Goal: Transaction & Acquisition: Purchase product/service

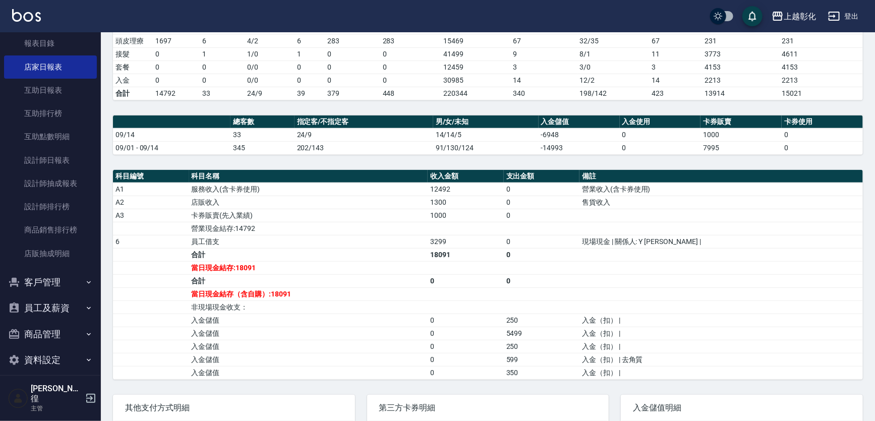
scroll to position [229, 0]
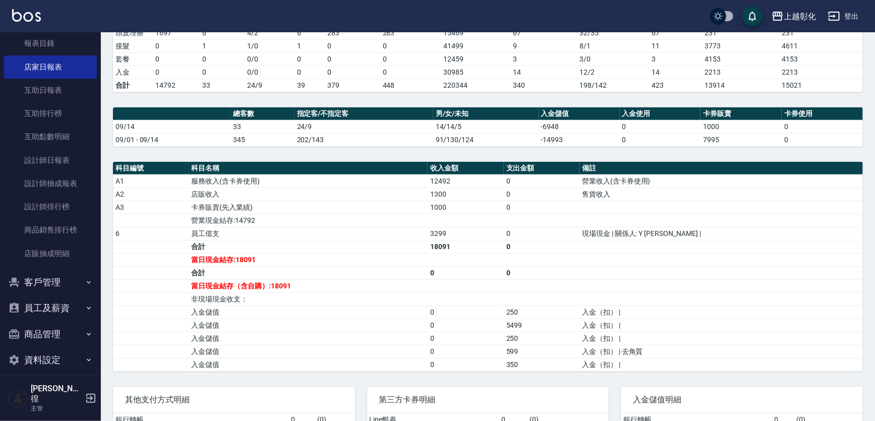
click at [60, 282] on button "客戶管理" at bounding box center [50, 282] width 93 height 26
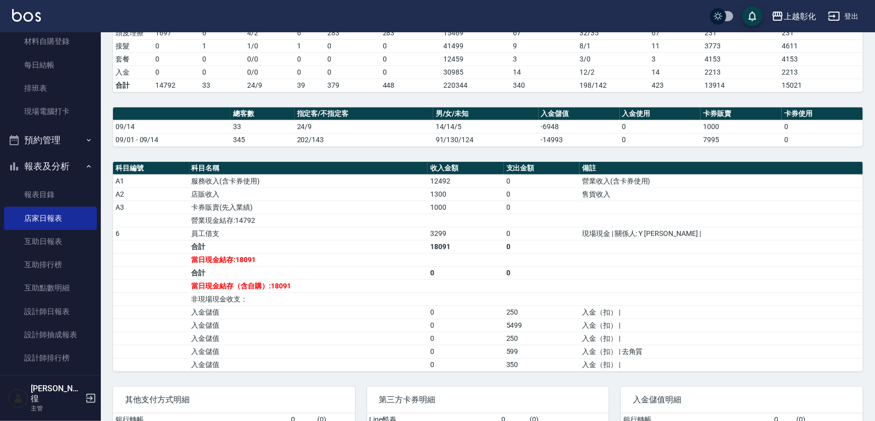
click at [53, 154] on button "報表及分析" at bounding box center [50, 166] width 93 height 26
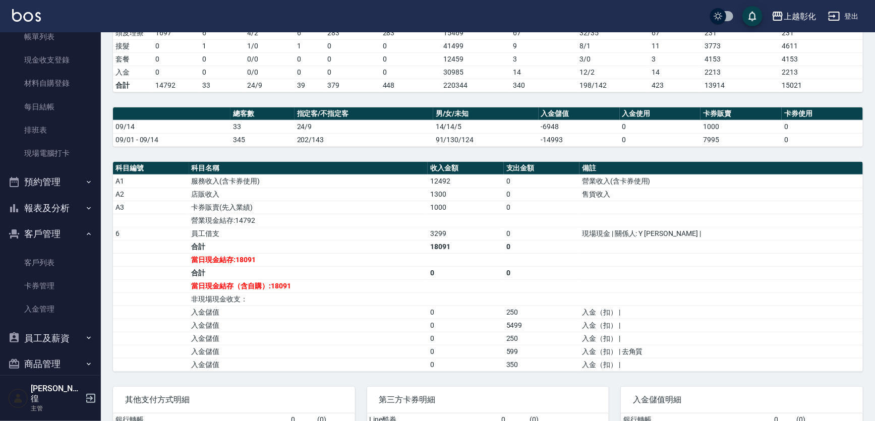
scroll to position [49, 0]
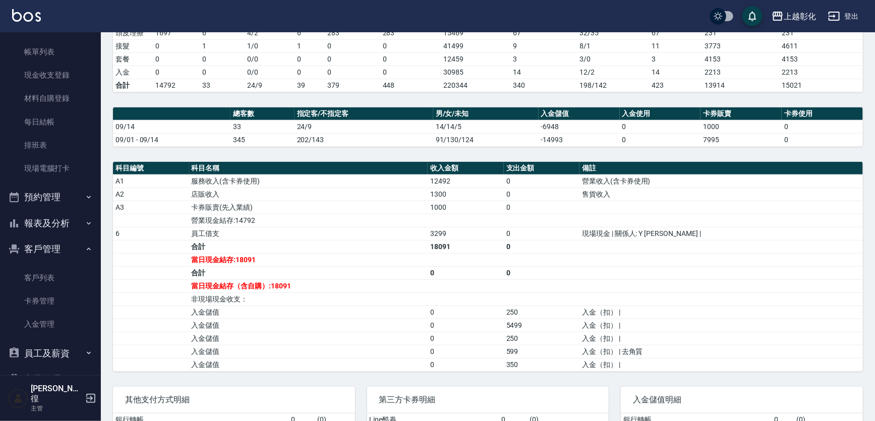
click at [68, 223] on button "報表及分析" at bounding box center [50, 223] width 93 height 26
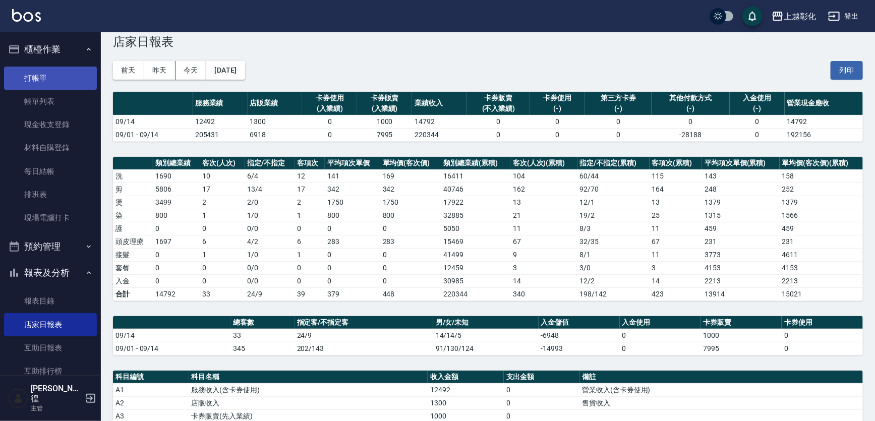
scroll to position [0, 0]
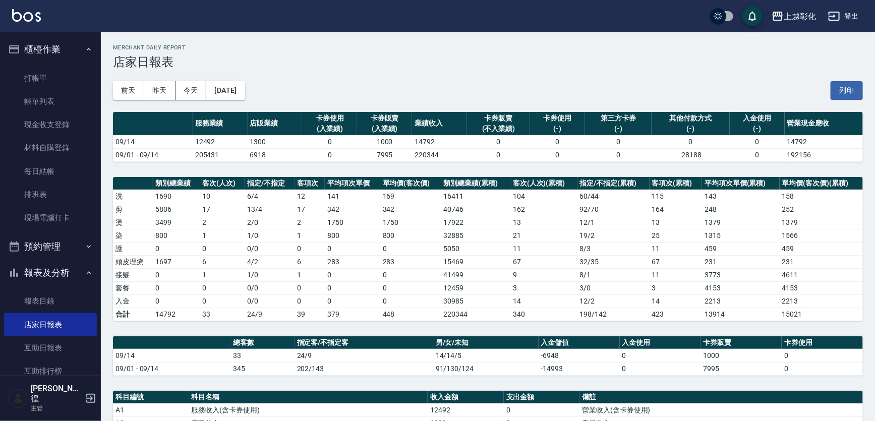
click at [85, 48] on icon "button" at bounding box center [89, 49] width 8 height 8
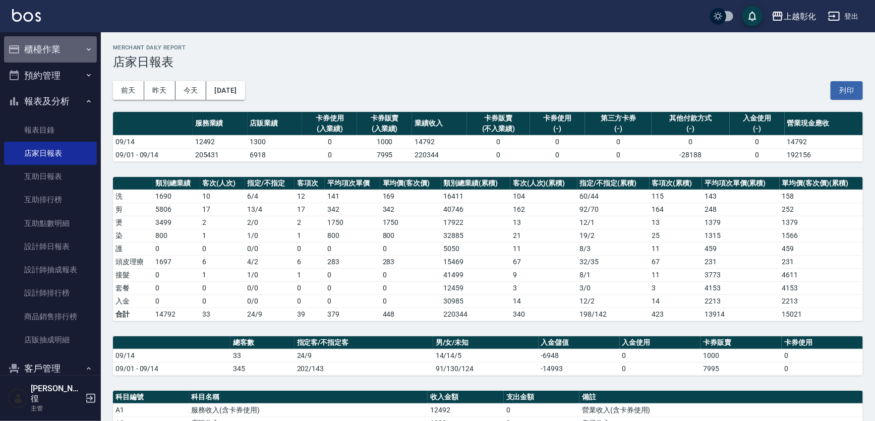
click at [85, 52] on icon "button" at bounding box center [89, 49] width 8 height 8
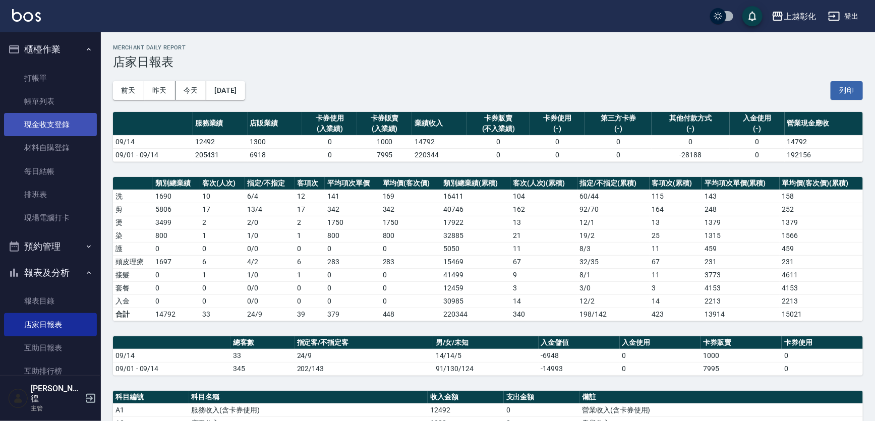
click at [52, 127] on link "現金收支登錄" at bounding box center [50, 124] width 93 height 23
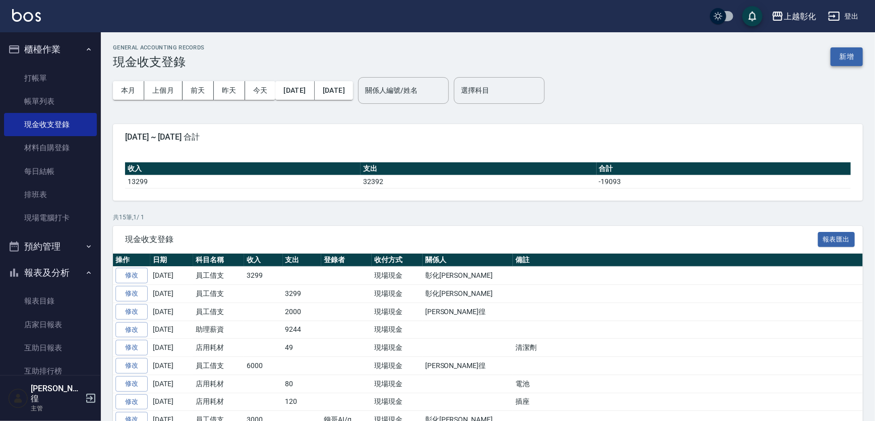
click at [835, 53] on button "新增" at bounding box center [846, 56] width 32 height 19
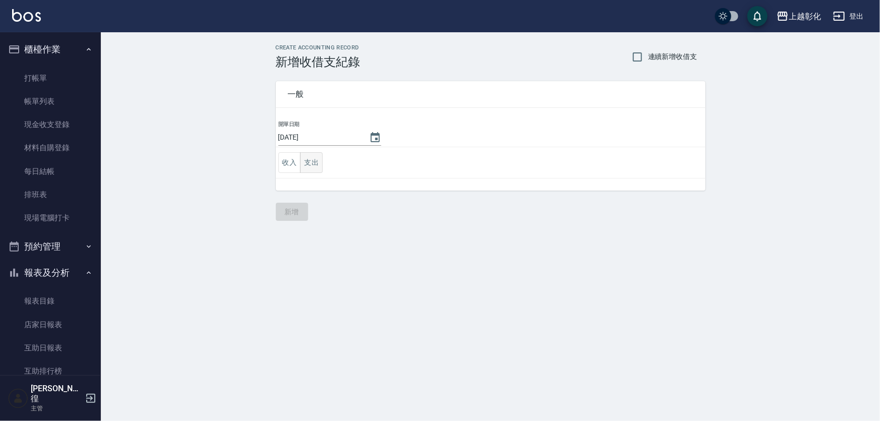
click at [318, 156] on button "支出" at bounding box center [311, 162] width 23 height 21
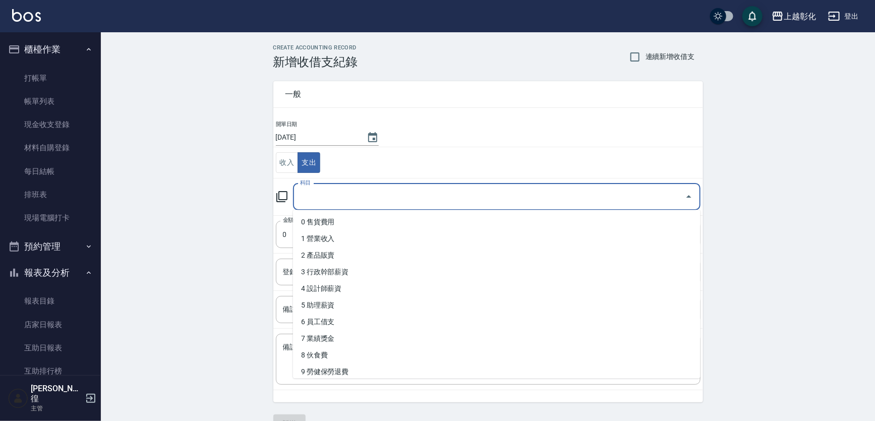
click at [314, 193] on input "科目" at bounding box center [488, 197] width 383 height 18
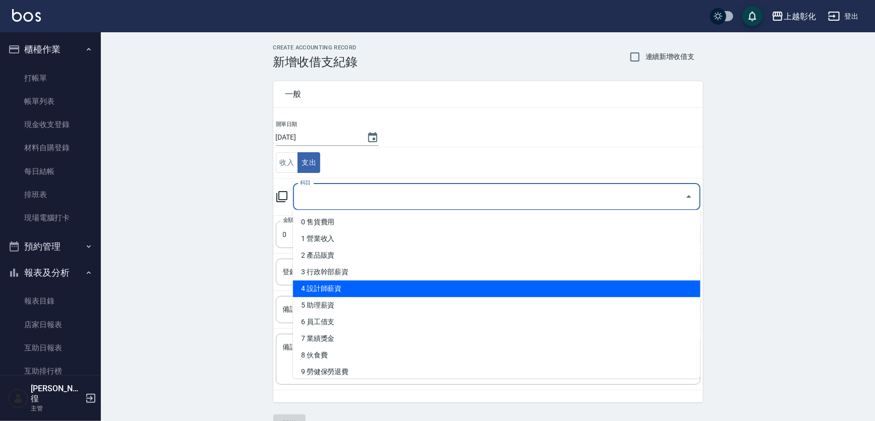
click at [329, 286] on li "4 設計師薪資" at bounding box center [496, 288] width 407 height 17
type input "4 設計師薪資"
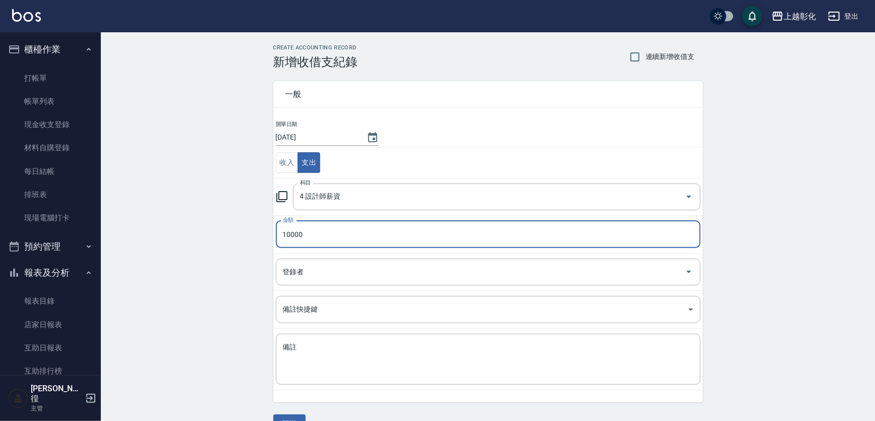
click at [345, 238] on input "10000" at bounding box center [488, 234] width 424 height 27
type input "10000"
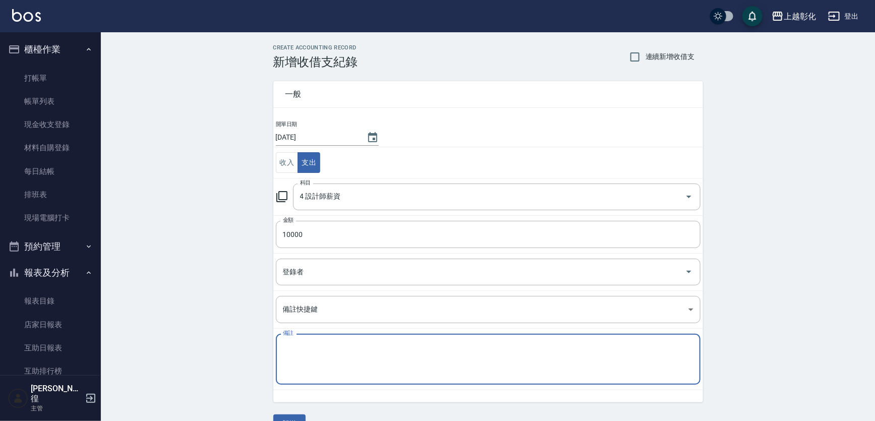
click at [333, 347] on textarea "備註" at bounding box center [488, 359] width 410 height 34
type textarea "1"
type textarea "j"
type textarea "不"
type textarea "補8月"
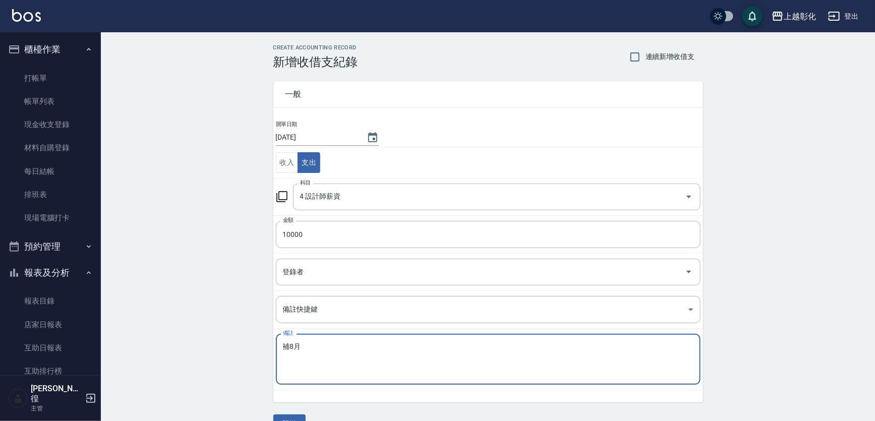
click at [778, 303] on div "CREATE ACCOUNTING RECORD 新增收借支紀錄 連續新增收借支 一般 開單日期 2025/09/14 收入 支出 科目 4 設計師薪資 科目…" at bounding box center [488, 238] width 774 height 413
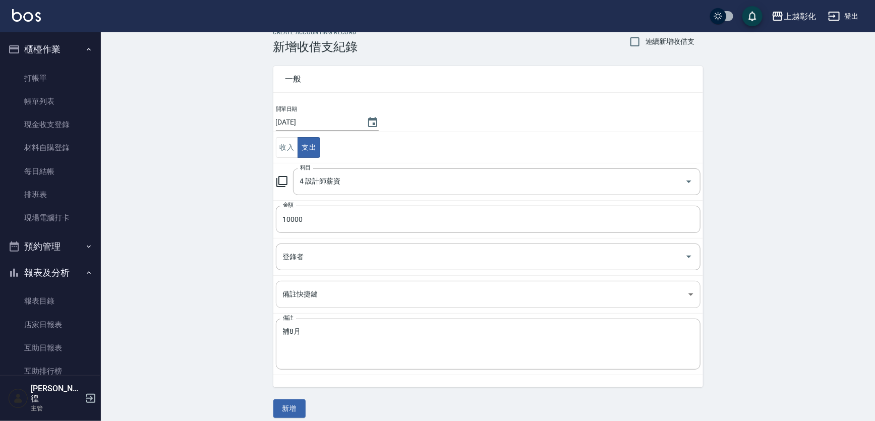
scroll to position [23, 0]
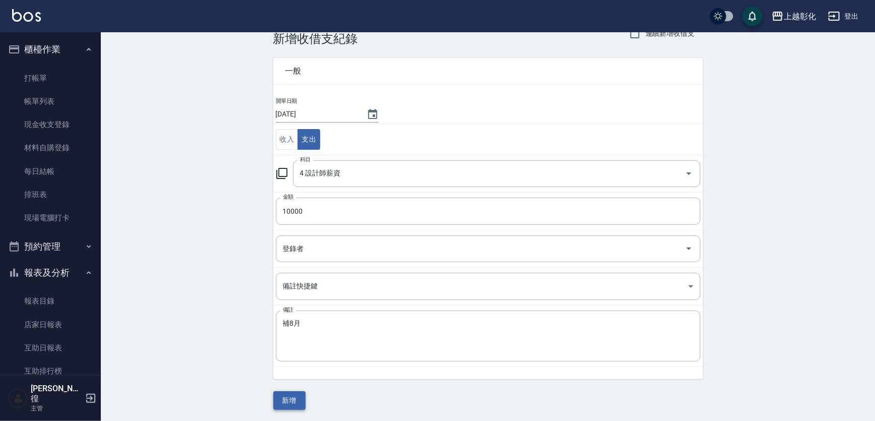
click at [299, 405] on button "新增" at bounding box center [289, 400] width 32 height 19
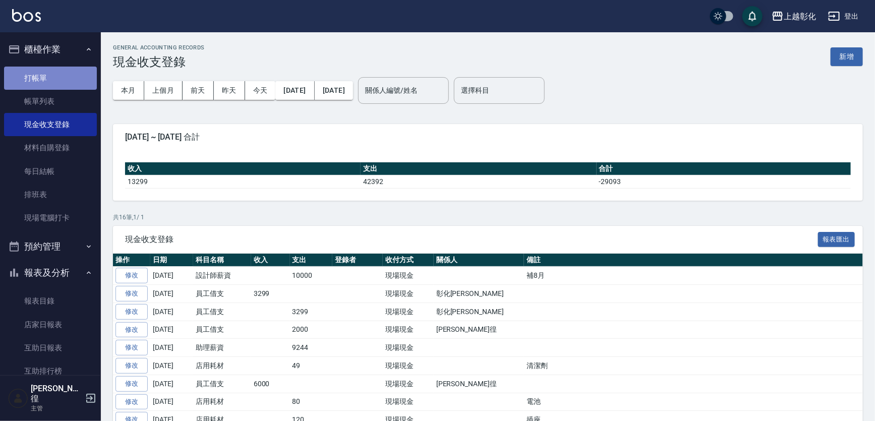
click at [80, 75] on link "打帳單" at bounding box center [50, 78] width 93 height 23
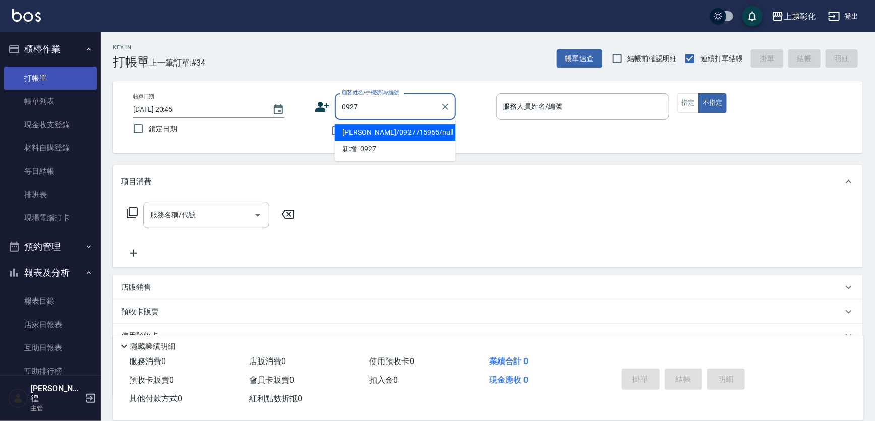
type input "林桂微/0927715965/null"
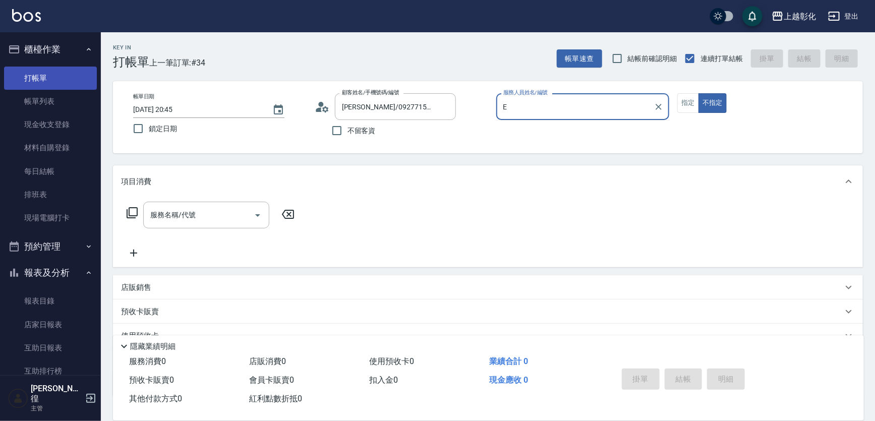
type input "allen-e"
type button "false"
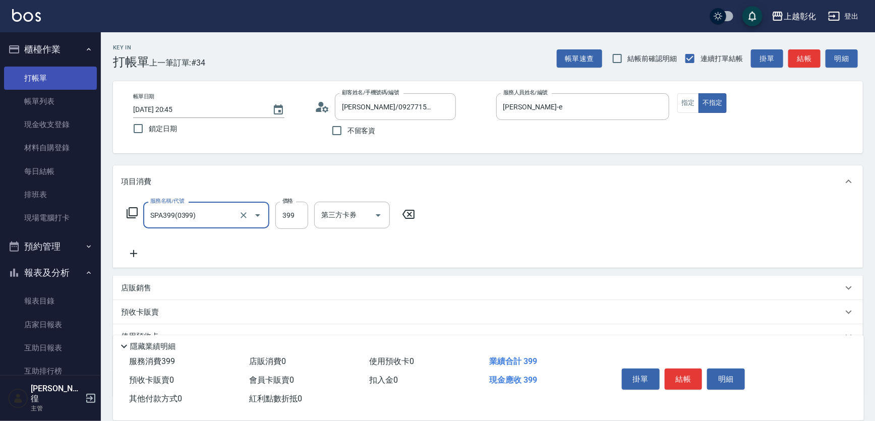
type input "SPA399(0399)"
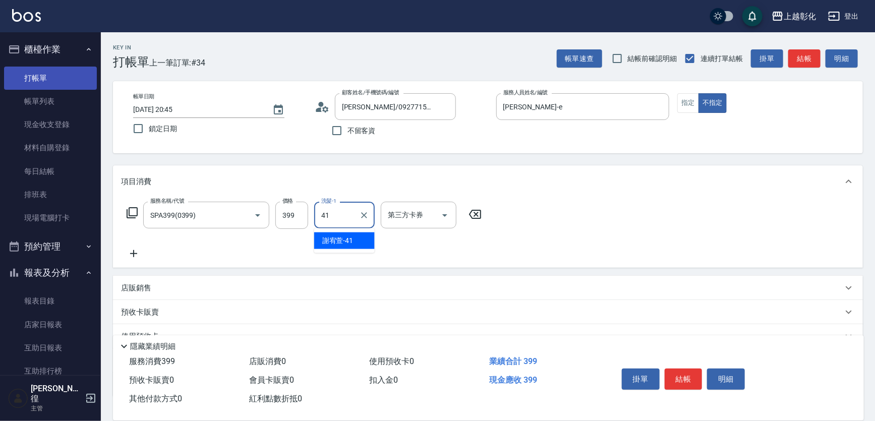
type input "謝宥萱-41"
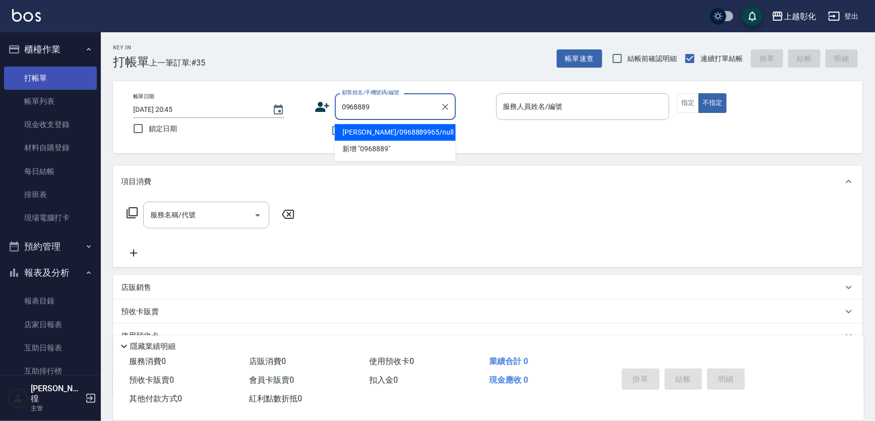
type input "卓芷軒/0968889965/null"
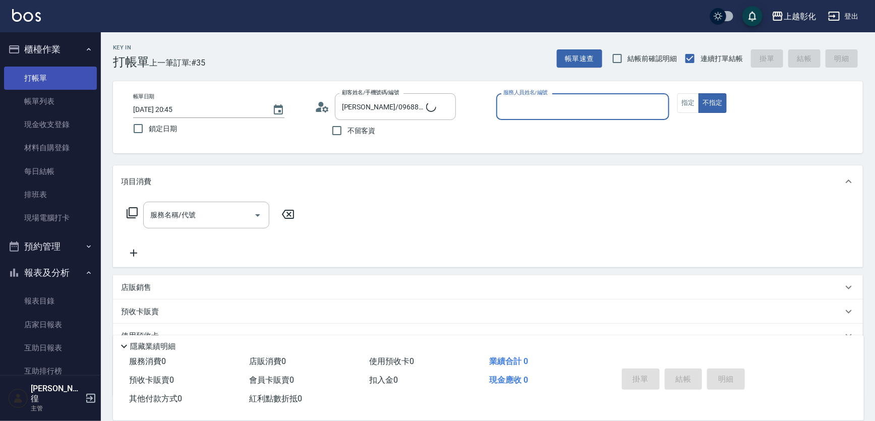
type input "ㄘ"
type input "h"
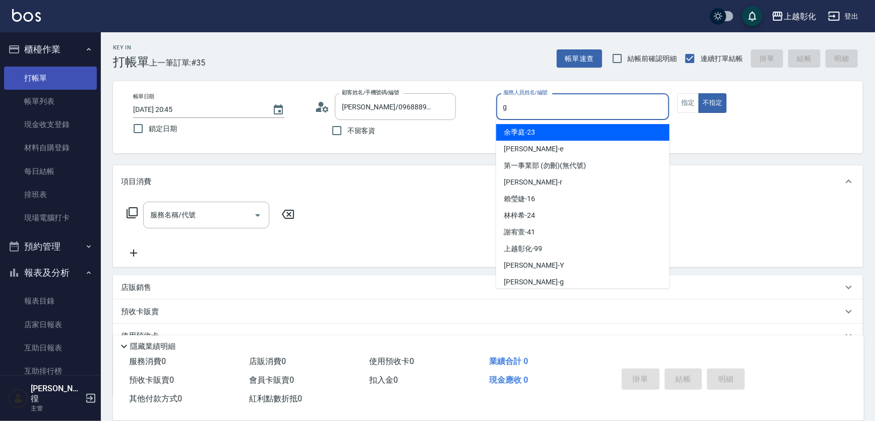
type input "Gary-g"
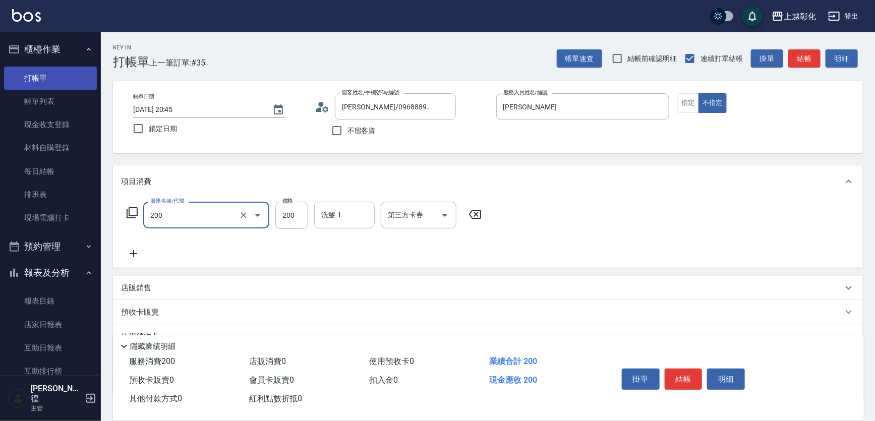
type input "New洗專案(200)"
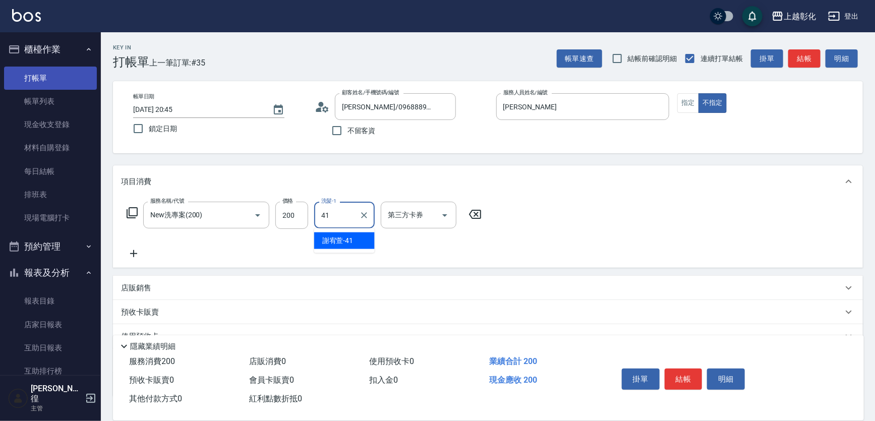
type input "謝宥萱-41"
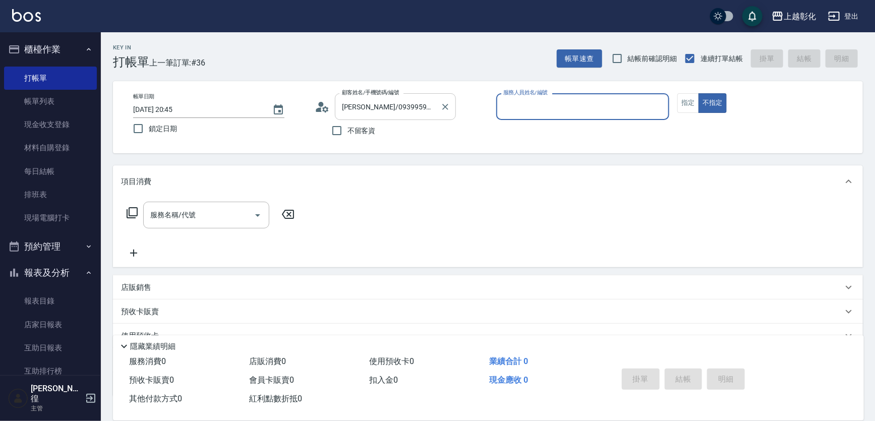
click at [390, 109] on input "吳夢竺/0939959200/null" at bounding box center [387, 107] width 97 height 18
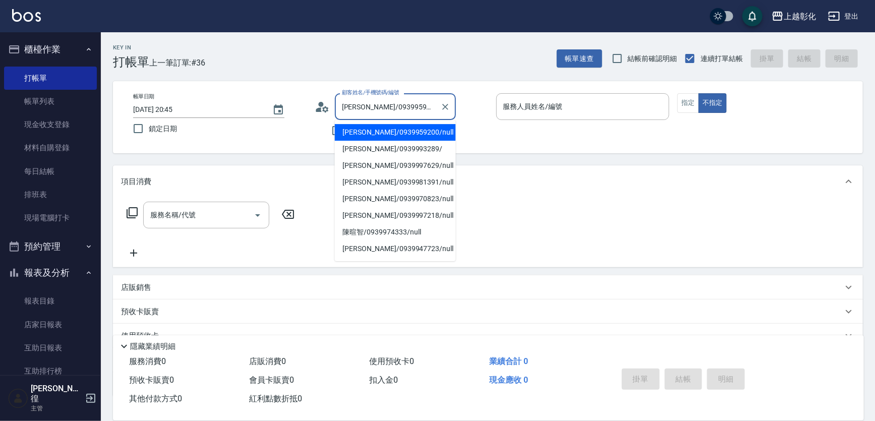
click at [390, 109] on input "吳夢竺/0939959200/null" at bounding box center [387, 107] width 97 height 18
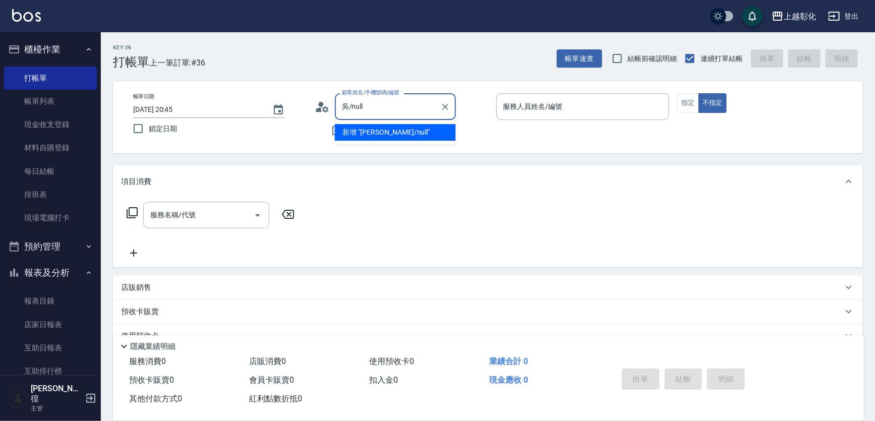
type input "/null"
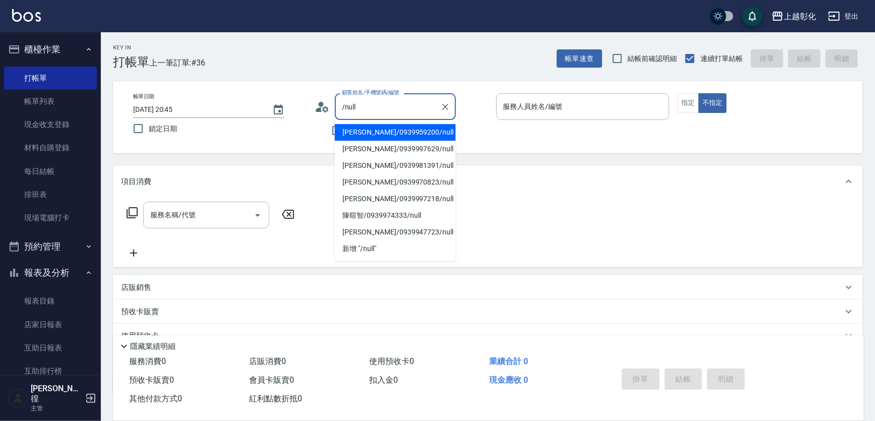
click at [386, 104] on input "/null" at bounding box center [387, 107] width 97 height 18
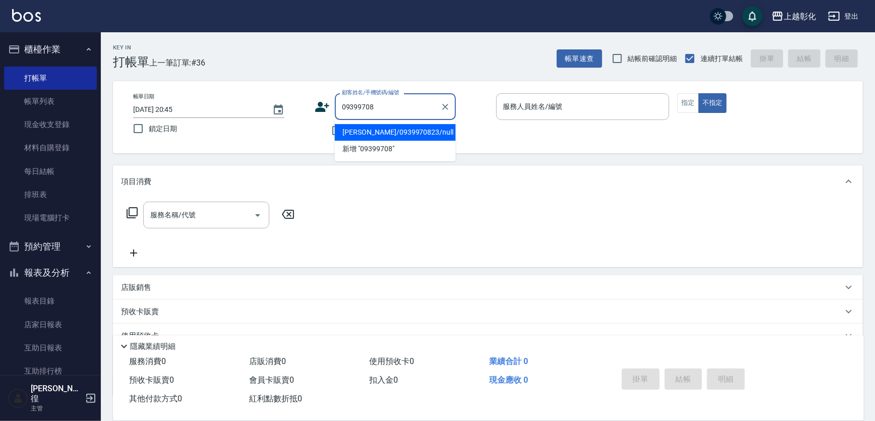
click at [698, 93] on button "不指定" at bounding box center [712, 103] width 28 height 20
type input "張明偉/0939970823/null"
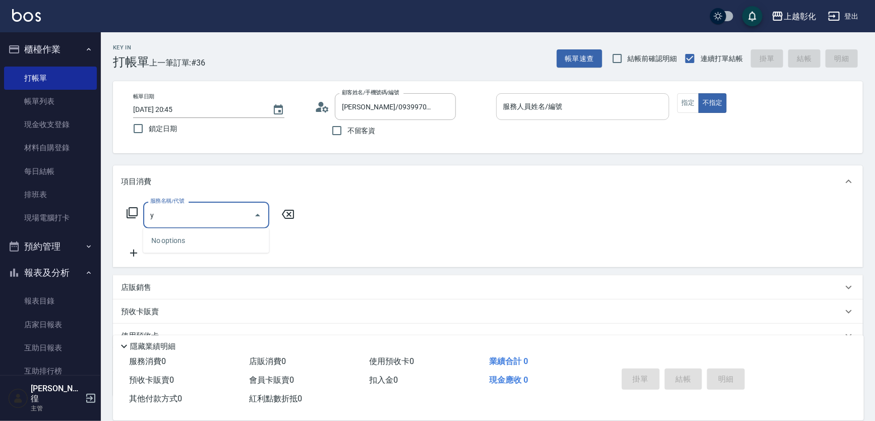
type input "y"
click at [582, 110] on input "服務人員姓名/編號" at bounding box center [583, 107] width 164 height 18
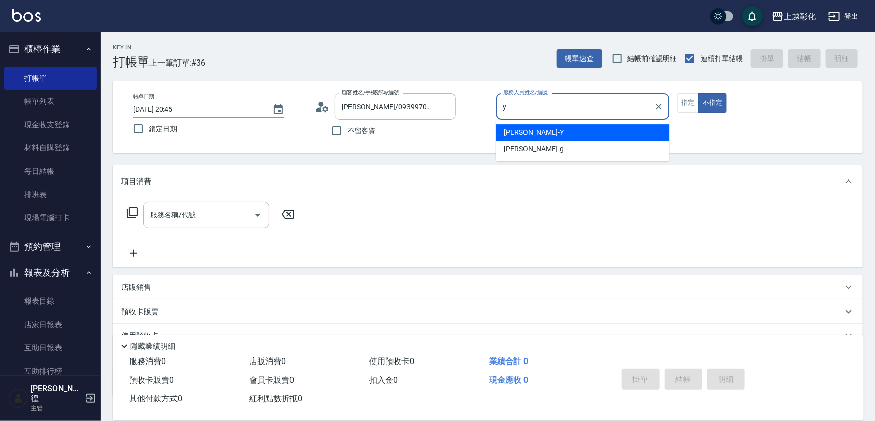
type input "YURI-Y"
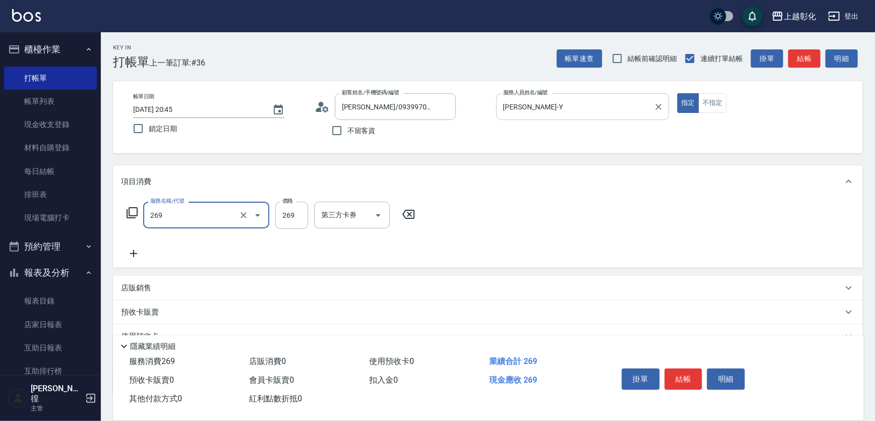
type input "一般洗剪(269)"
type input "350"
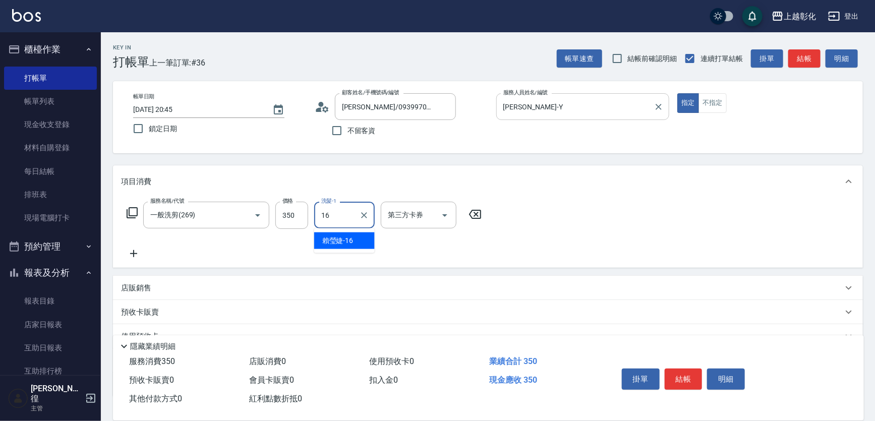
type input "賴瑩婕-16"
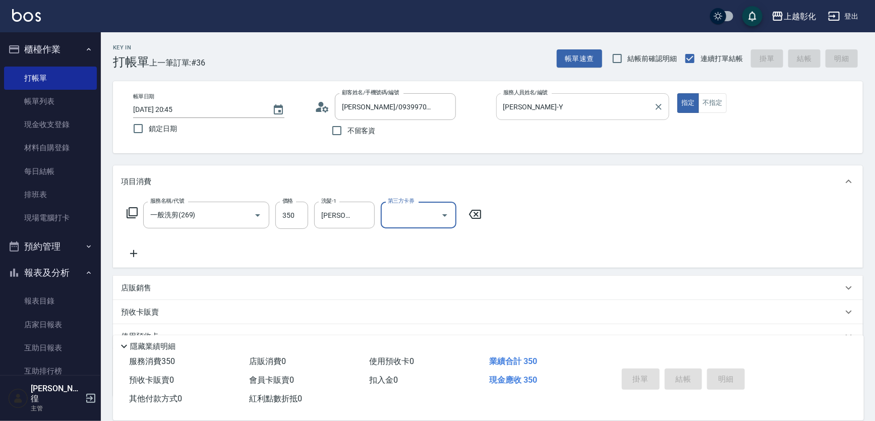
type input "2025/09/14 20:46"
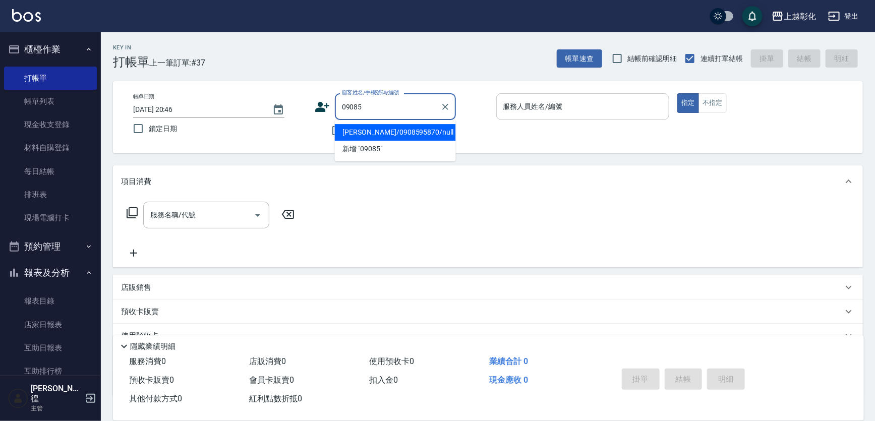
type input "王瀚琳/0908595870/null"
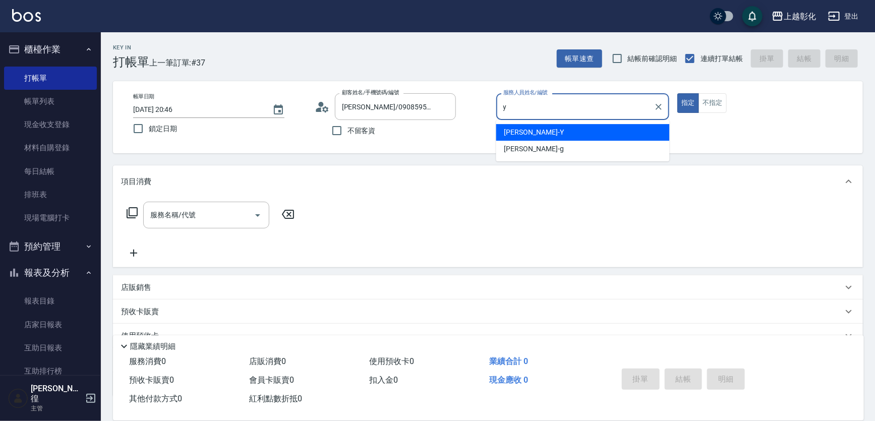
type input "YURI-Y"
type button "true"
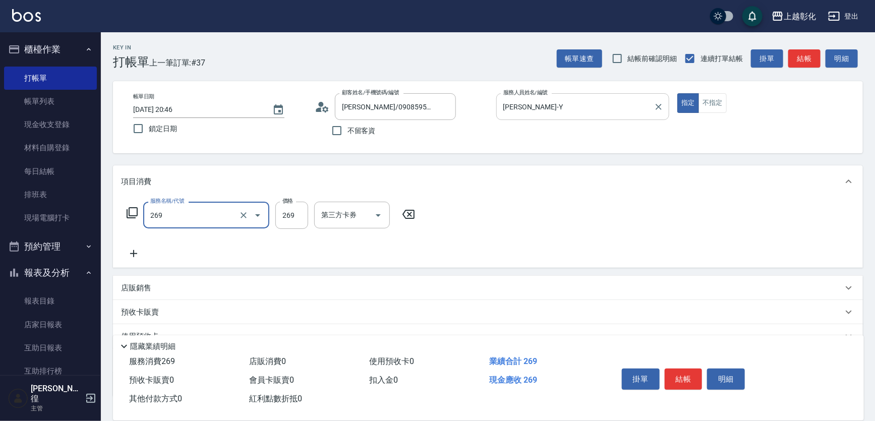
type input "一般洗剪(269)"
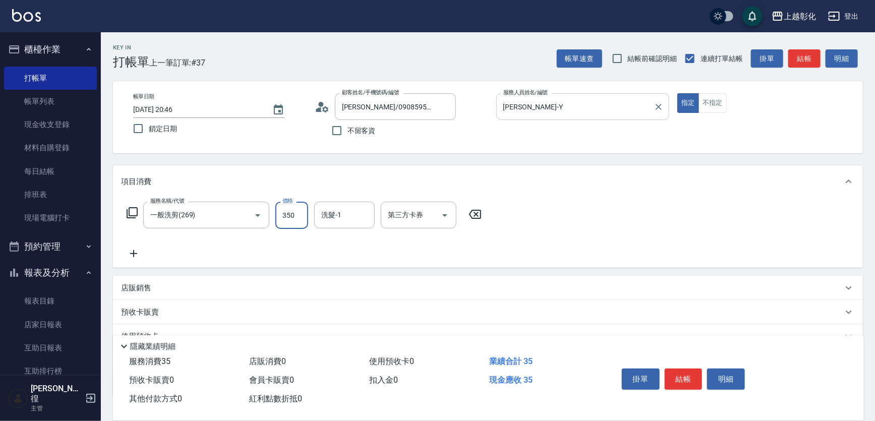
type input "350"
type input "賴瑩婕-16"
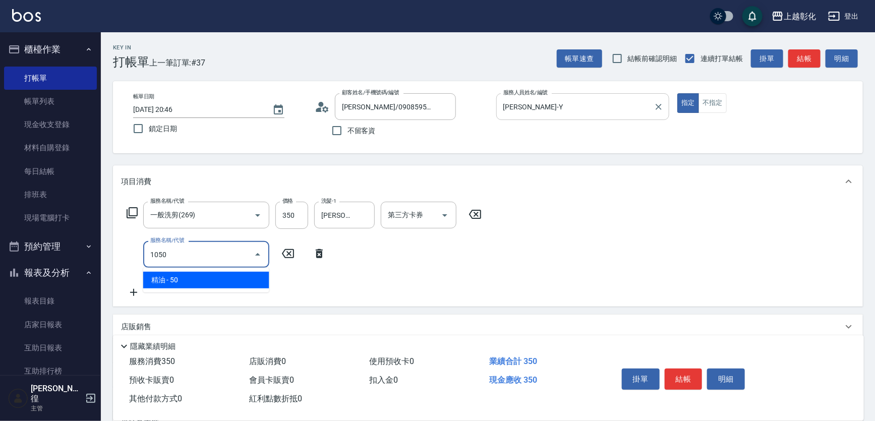
type input "精油(1050)"
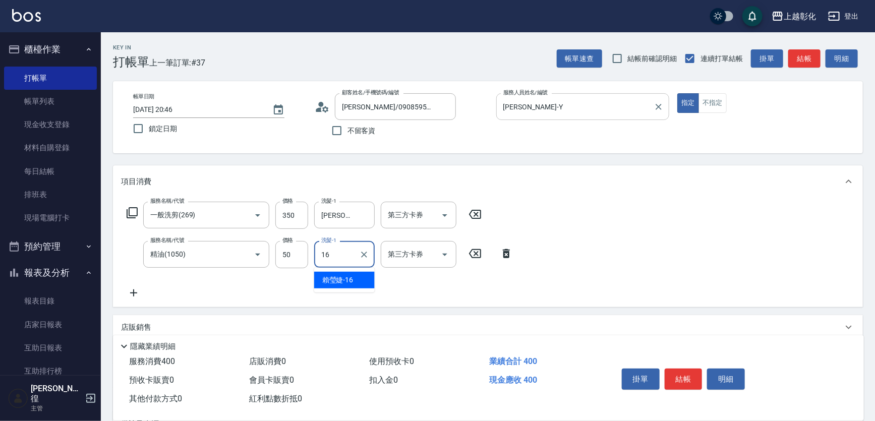
type input "賴瑩婕-16"
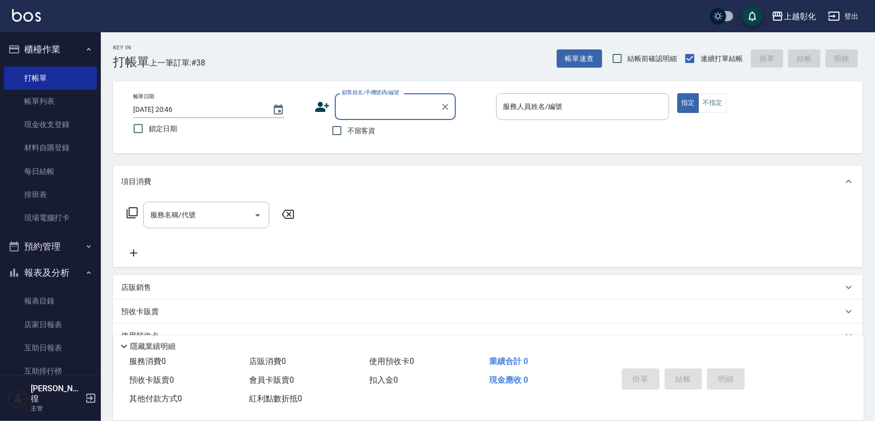
click at [363, 135] on span "不留客資" at bounding box center [361, 131] width 28 height 11
click at [347, 135] on input "不留客資" at bounding box center [336, 130] width 21 height 21
checkbox input "true"
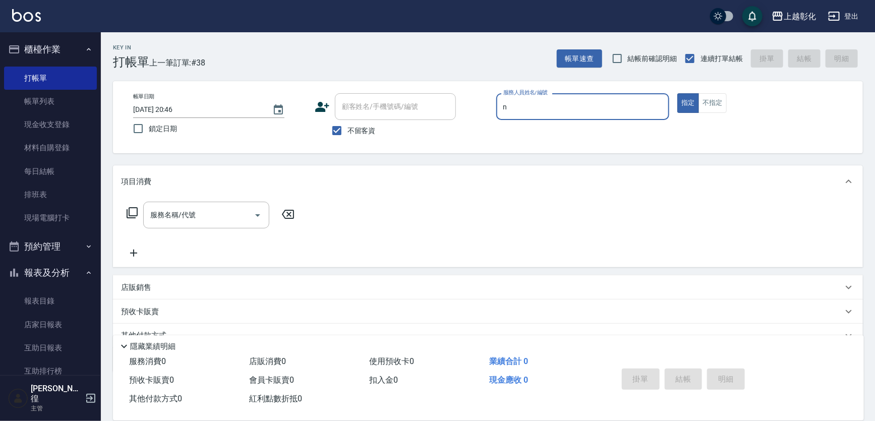
type input "羊羊-n"
type input "吳佩琪/0966844340/"
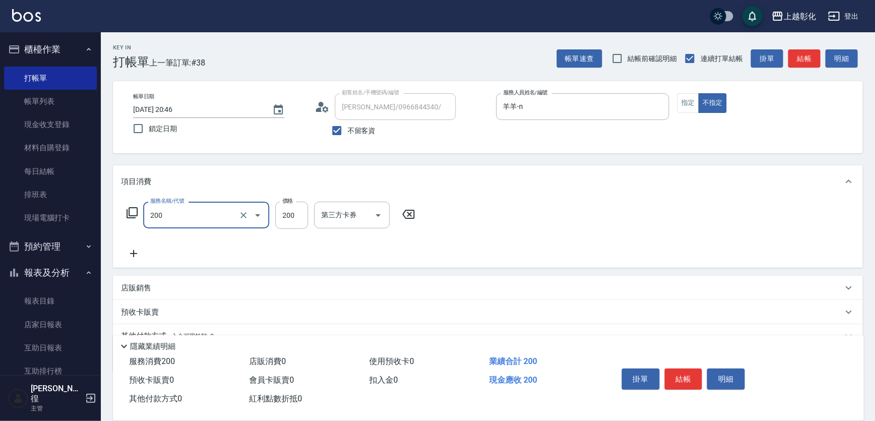
type input "New洗專案(200)"
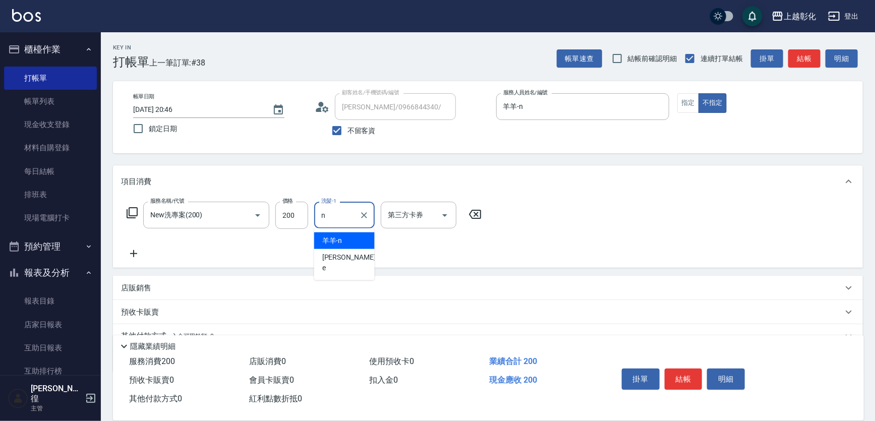
type input "羊羊-n"
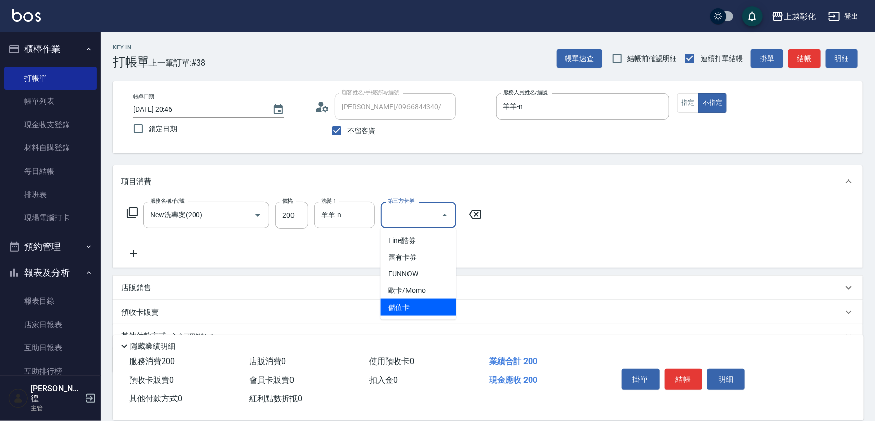
type input "儲值卡"
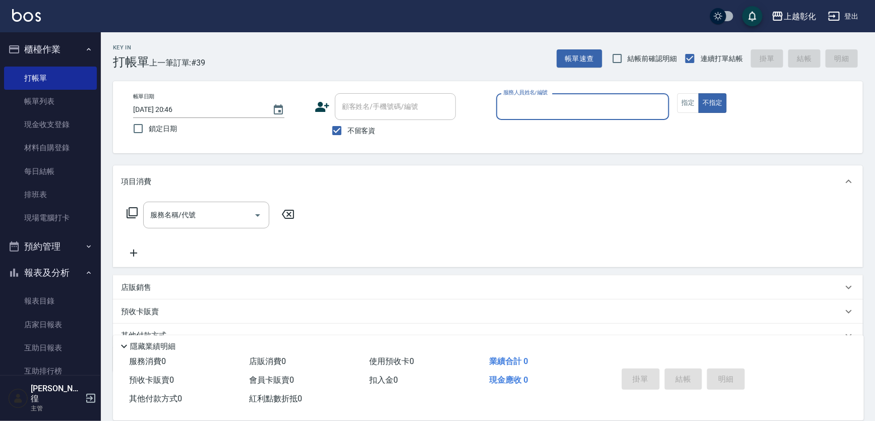
click at [349, 131] on span "不留客資" at bounding box center [361, 131] width 28 height 11
click at [347, 131] on input "不留客資" at bounding box center [336, 130] width 21 height 21
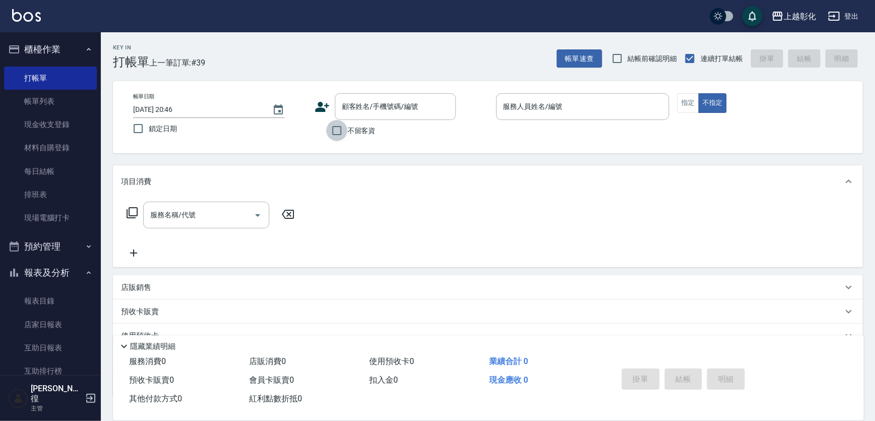
click at [342, 124] on input "不留客資" at bounding box center [336, 130] width 21 height 21
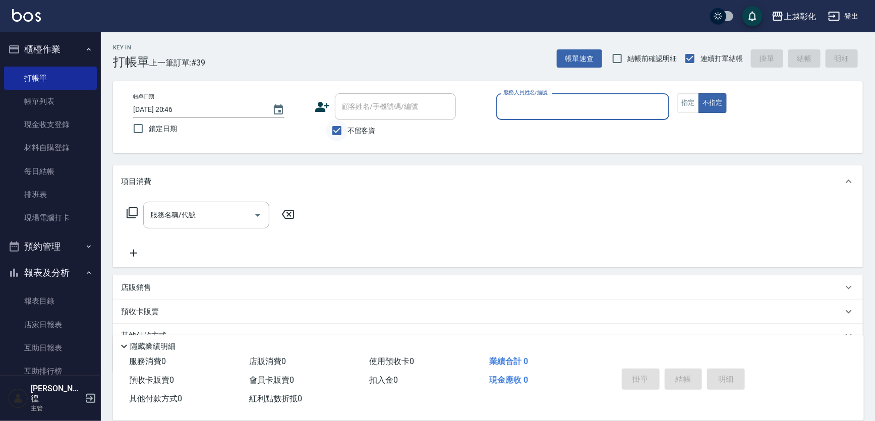
click at [338, 131] on input "不留客資" at bounding box center [336, 130] width 21 height 21
checkbox input "false"
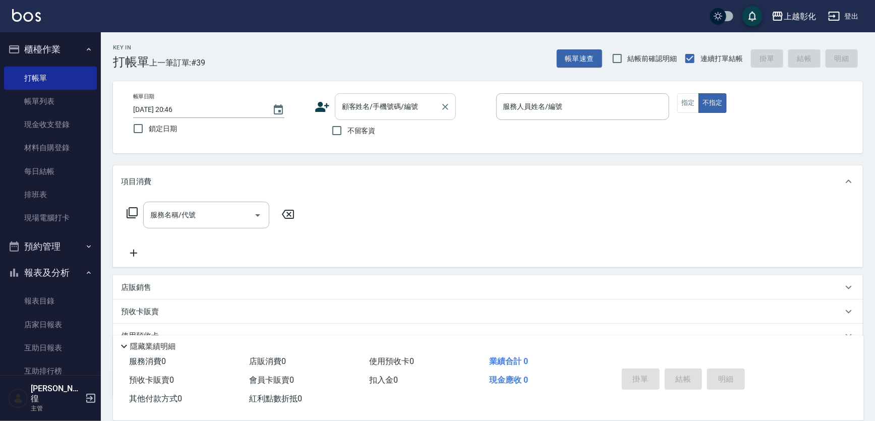
drag, startPoint x: 361, startPoint y: 119, endPoint x: 370, endPoint y: 112, distance: 11.1
click at [361, 118] on div "顧客姓名/手機號碼/編號" at bounding box center [395, 106] width 121 height 27
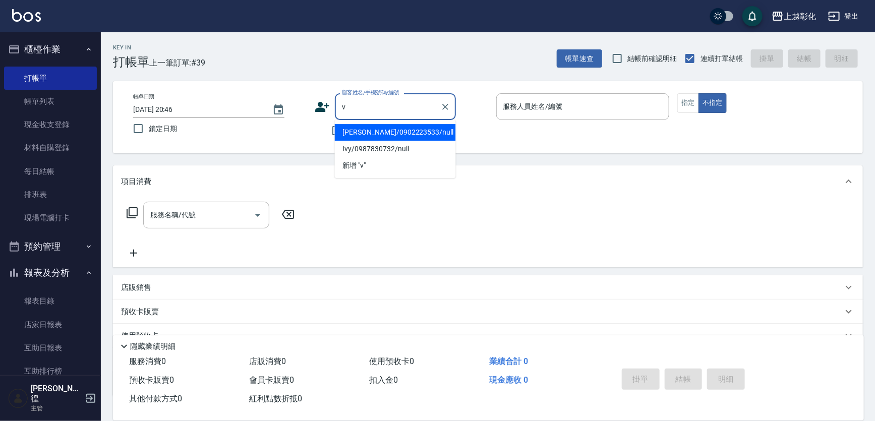
type input "vi"
click at [446, 105] on icon "Clear" at bounding box center [445, 107] width 10 height 10
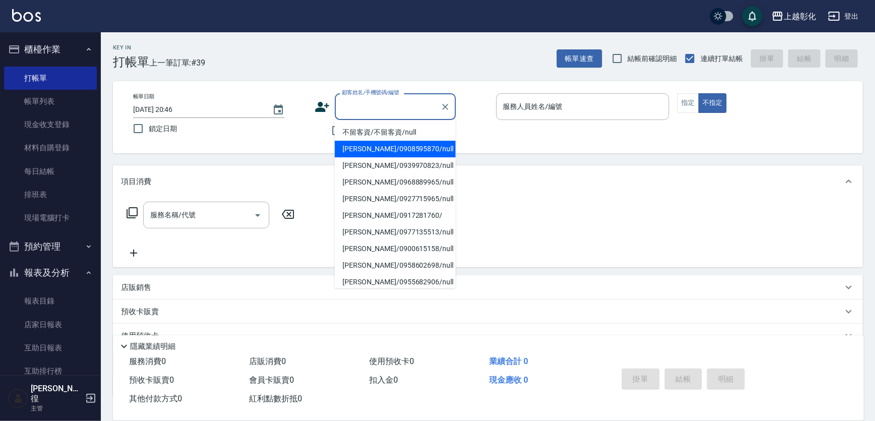
click at [380, 107] on input "顧客姓名/手機號碼/編號" at bounding box center [387, 107] width 97 height 18
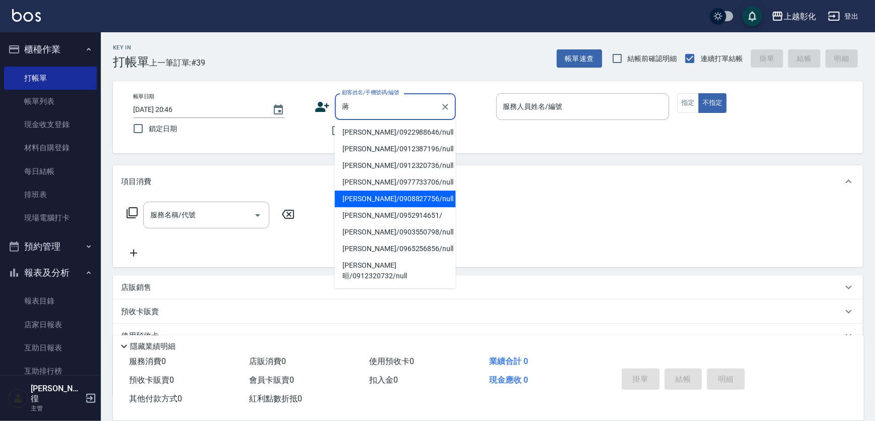
click at [357, 201] on li "蔣亞瓊/0908827756/null" at bounding box center [395, 199] width 121 height 17
type input "蔣亞瓊/0908827756/null"
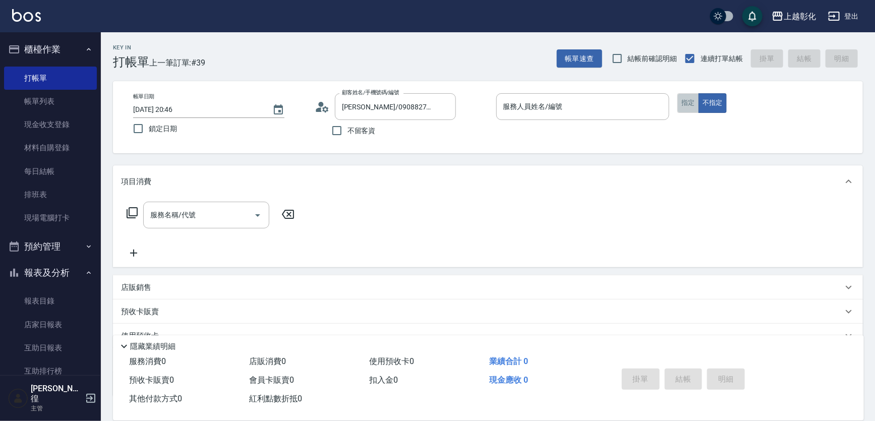
drag, startPoint x: 690, startPoint y: 101, endPoint x: 620, endPoint y: 104, distance: 69.6
click at [690, 101] on button "指定" at bounding box center [688, 103] width 22 height 20
click at [544, 110] on input "服務人員姓名/編號" at bounding box center [583, 107] width 164 height 18
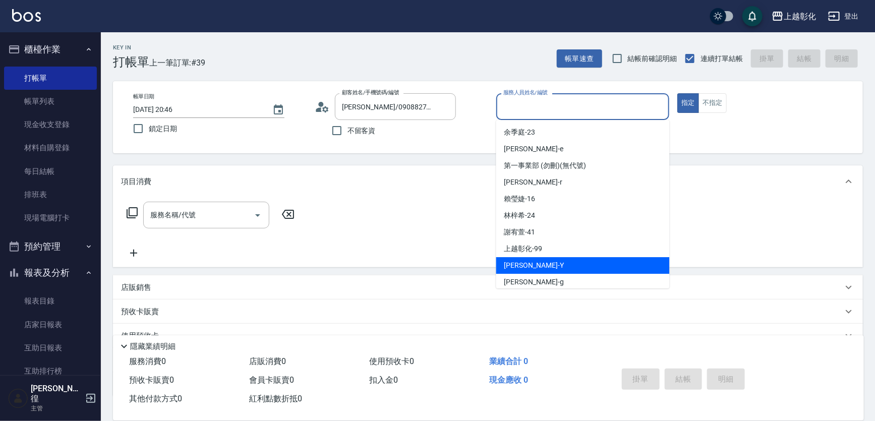
click at [529, 260] on div "YURI -Y" at bounding box center [582, 265] width 173 height 17
type input "YURI-Y"
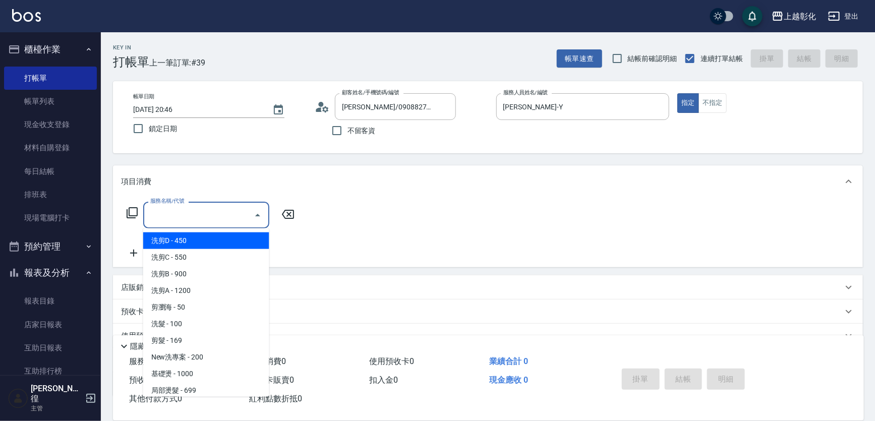
click at [192, 220] on input "服務名稱/代號" at bounding box center [199, 215] width 102 height 18
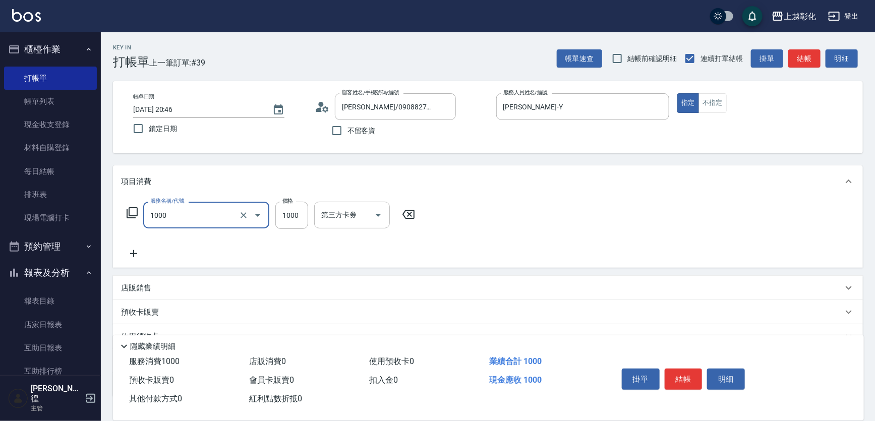
type input "套餐卡(1000)"
type input "0"
click at [406, 222] on div "服務名稱/代號 套餐卡(1000) 服務名稱/代號 價格 0 價格 第三方卡券 第三方卡券" at bounding box center [271, 215] width 300 height 27
click at [406, 221] on div "服務名稱/代號 套餐卡(1000) 服務名稱/代號 價格 0 價格 第三方卡券 第三方卡券" at bounding box center [271, 215] width 300 height 27
click at [406, 217] on icon at bounding box center [408, 214] width 25 height 12
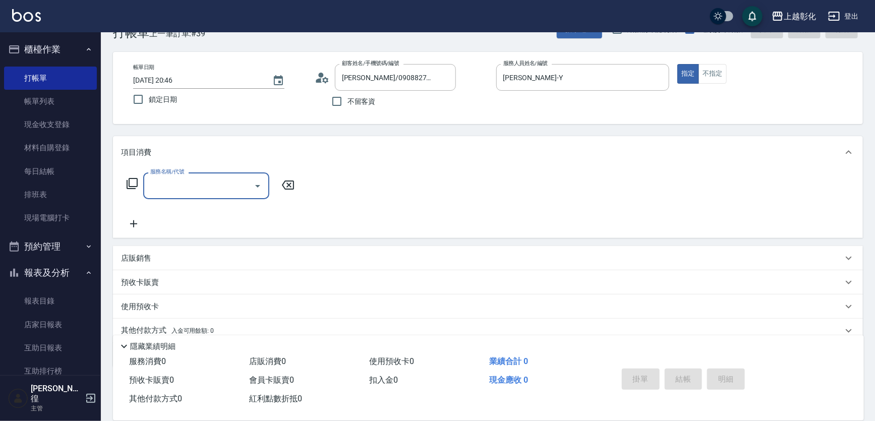
scroll to position [45, 0]
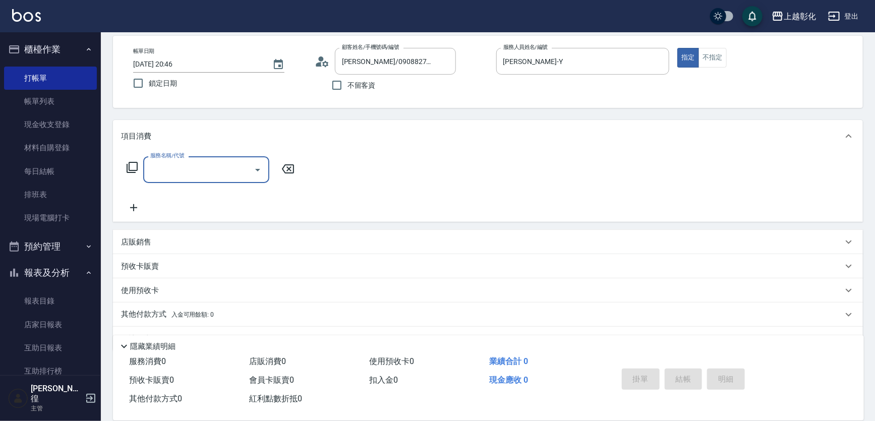
click at [143, 265] on p "預收卡販賣" at bounding box center [140, 266] width 38 height 11
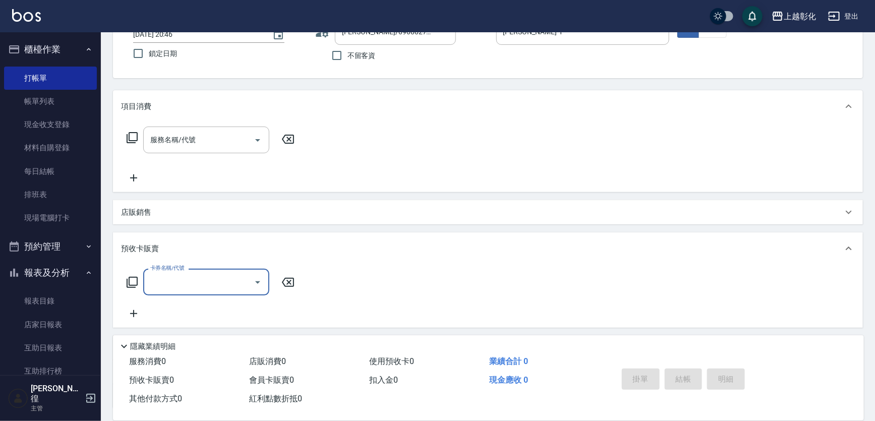
scroll to position [91, 0]
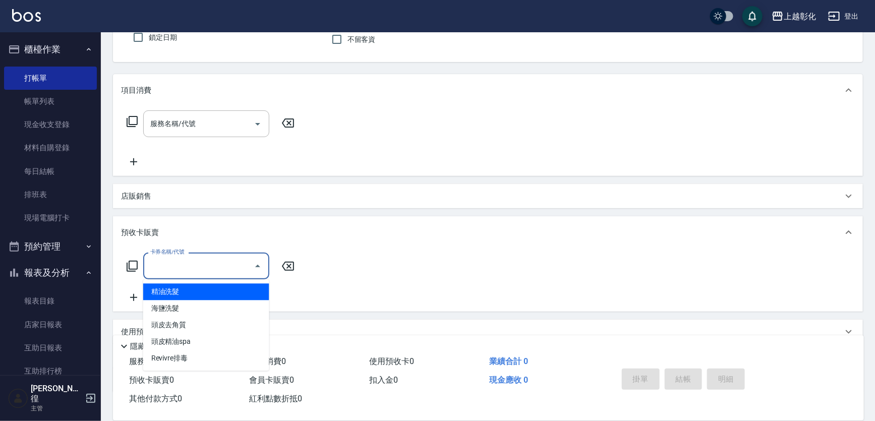
click at [175, 268] on input "卡券名稱/代號" at bounding box center [199, 266] width 102 height 18
click at [182, 285] on span "精油洗髮" at bounding box center [206, 291] width 126 height 17
type input "精油洗髮"
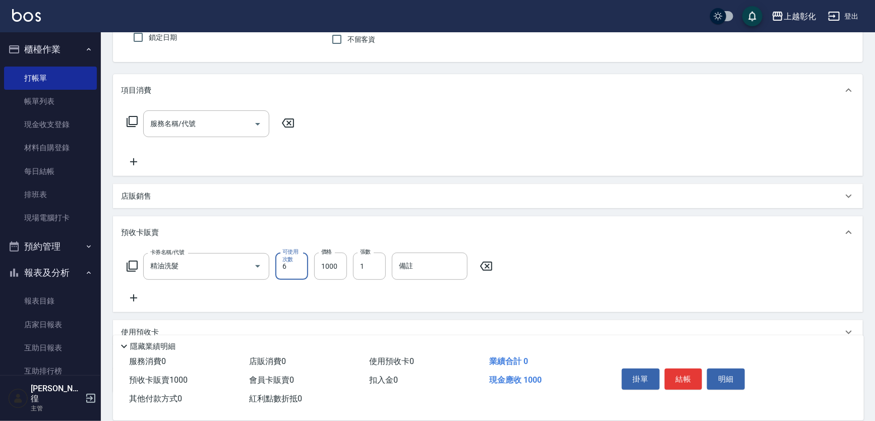
click at [295, 263] on input "6" at bounding box center [291, 266] width 33 height 27
type input "12"
click at [344, 267] on input "1000" at bounding box center [330, 266] width 33 height 27
type input "2000"
click at [371, 266] on input "1" at bounding box center [369, 266] width 33 height 27
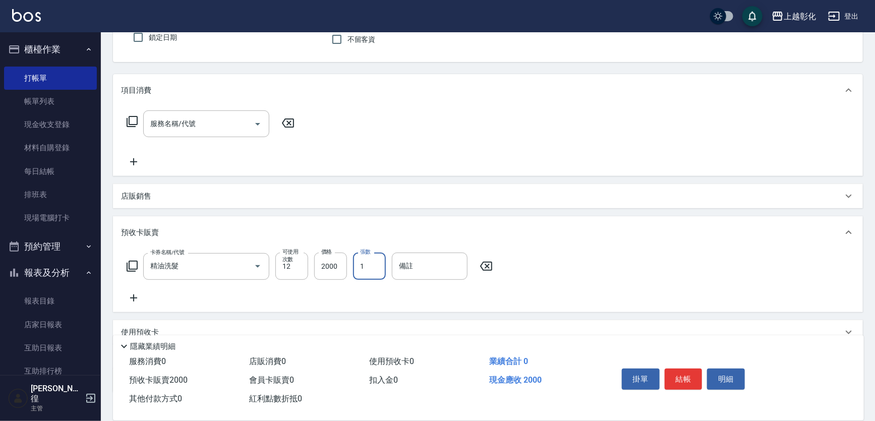
type input "1"
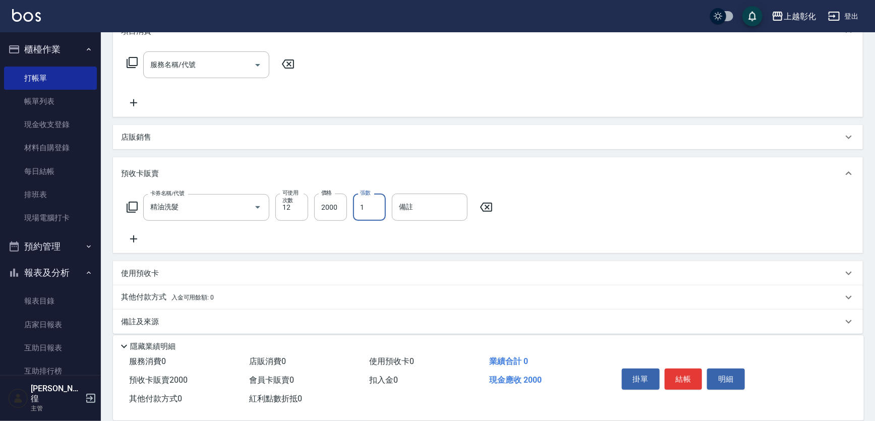
scroll to position [157, 0]
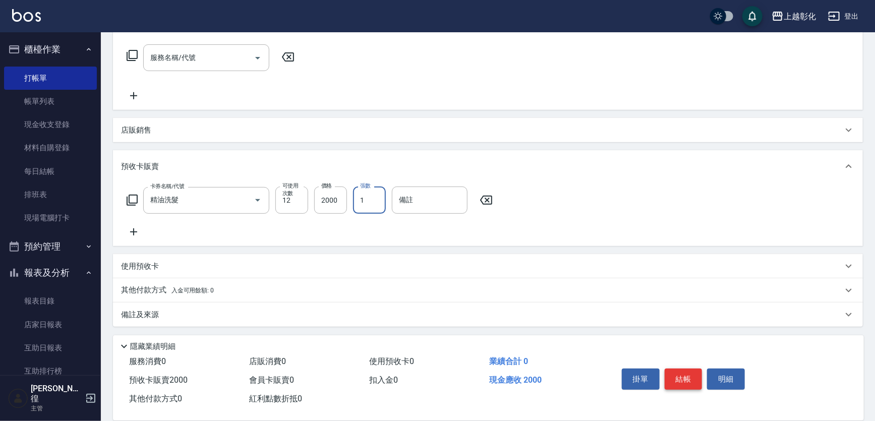
click at [683, 372] on button "結帳" at bounding box center [683, 378] width 38 height 21
type input "2025/09/14 20:54"
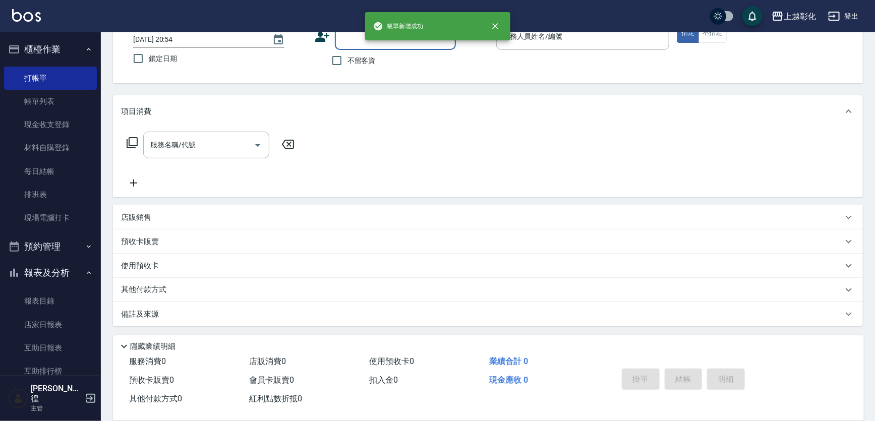
scroll to position [0, 0]
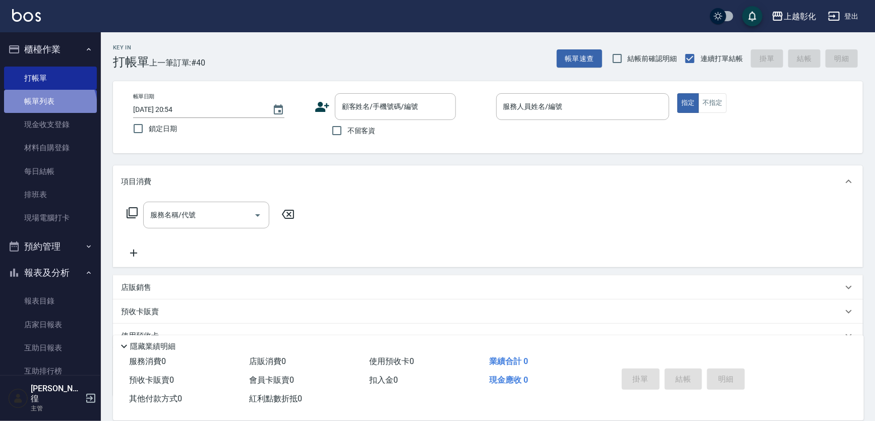
click at [49, 106] on link "帳單列表" at bounding box center [50, 101] width 93 height 23
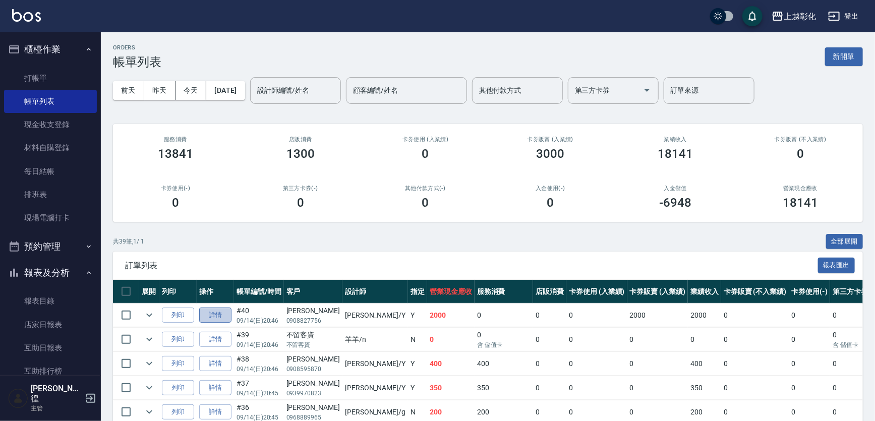
click at [222, 314] on link "詳情" at bounding box center [215, 315] width 32 height 16
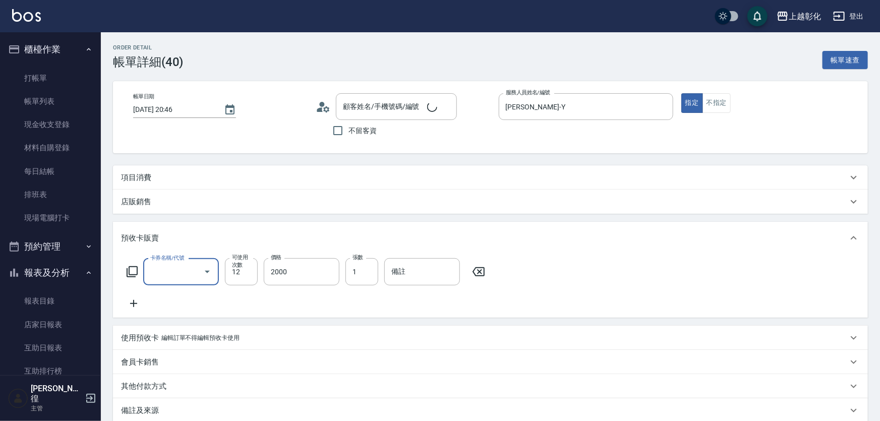
type input "2025/09/14 20:46"
type input "YURI-Y"
type input "蔣亞瓊/0908827756/null"
type input "精油洗髮"
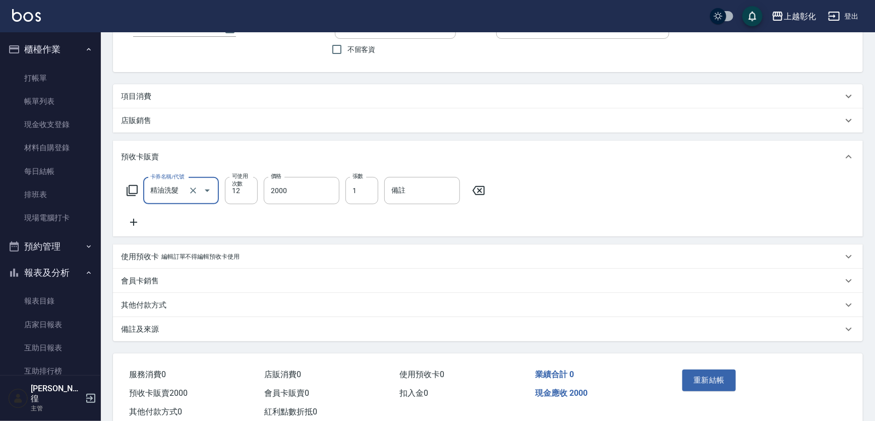
scroll to position [91, 0]
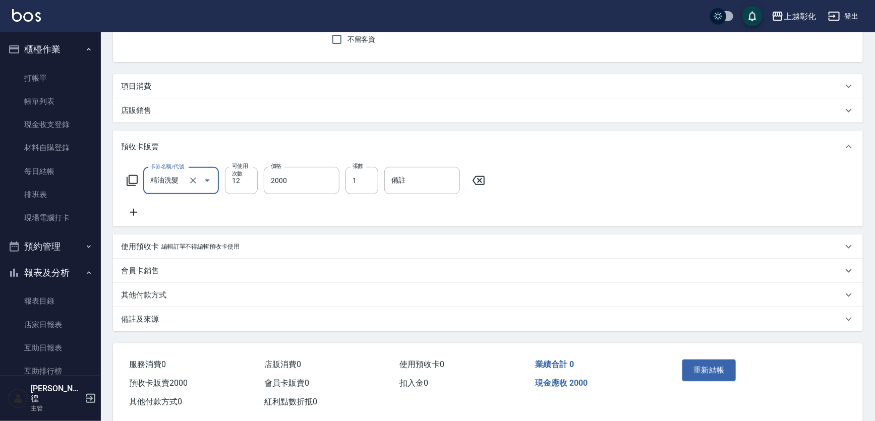
click at [137, 249] on p "使用預收卡" at bounding box center [140, 246] width 38 height 11
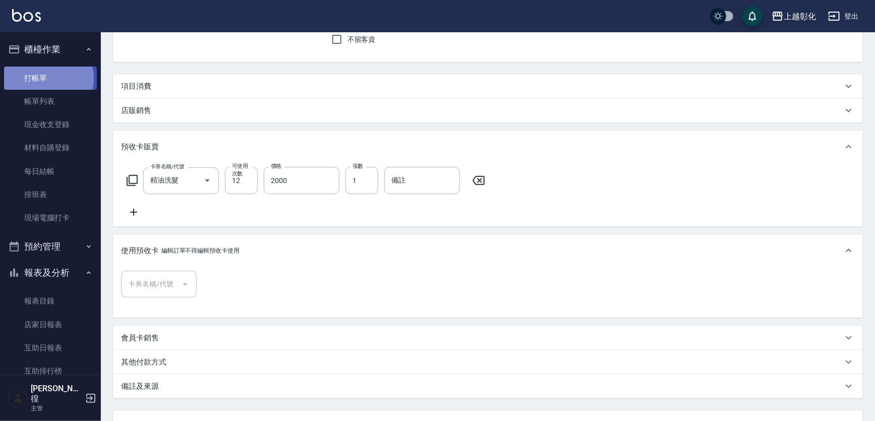
click at [41, 78] on link "打帳單" at bounding box center [50, 78] width 93 height 23
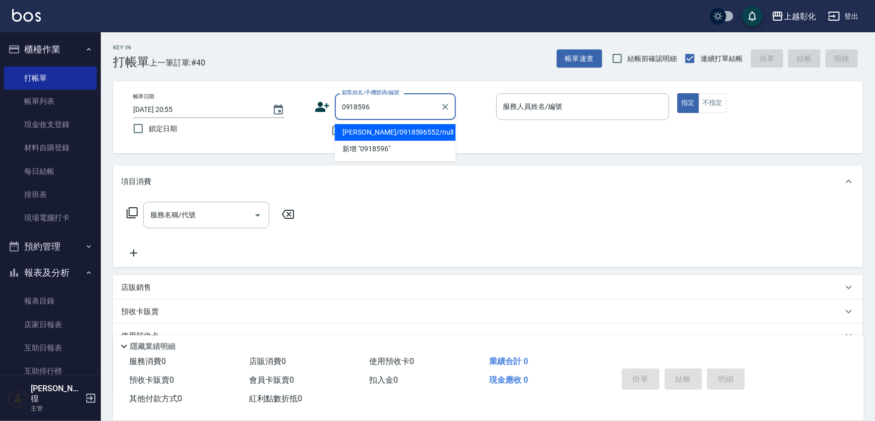
type input "鄭瑩穗/0918596552/null"
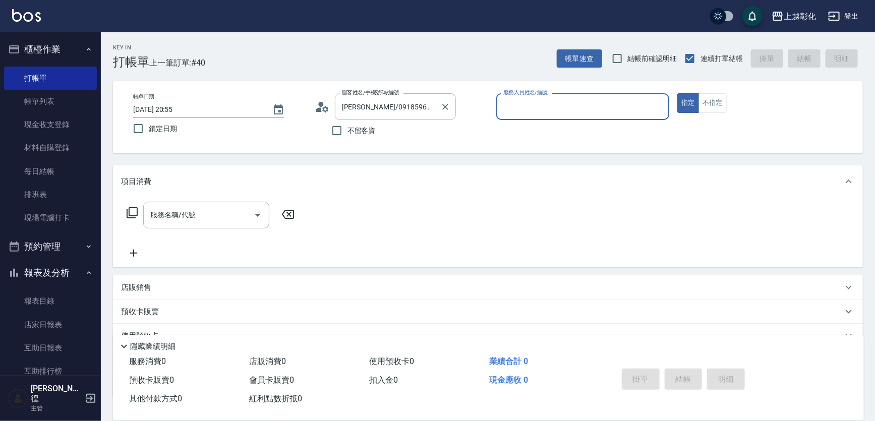
type input "ㄗ"
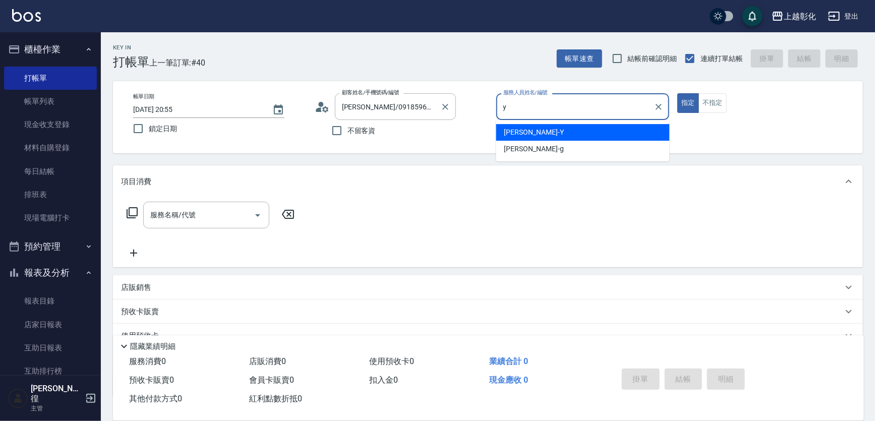
type input "YURI-Y"
type button "true"
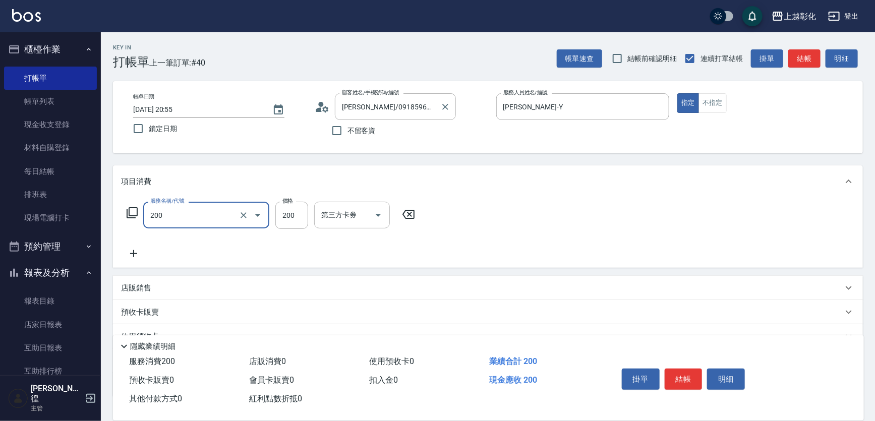
type input "New洗專案(200)"
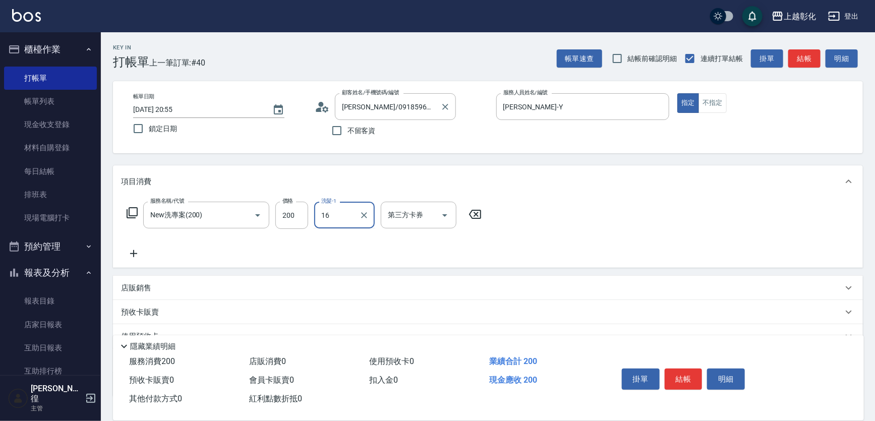
type input "賴瑩婕-16"
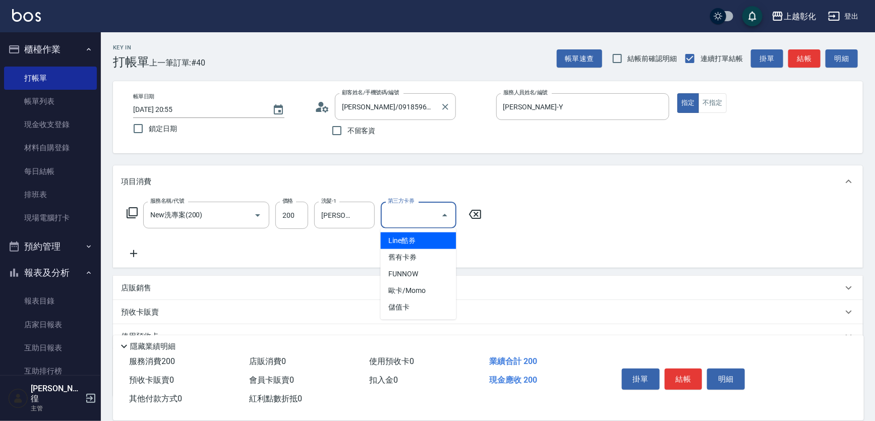
type input "儲值卡"
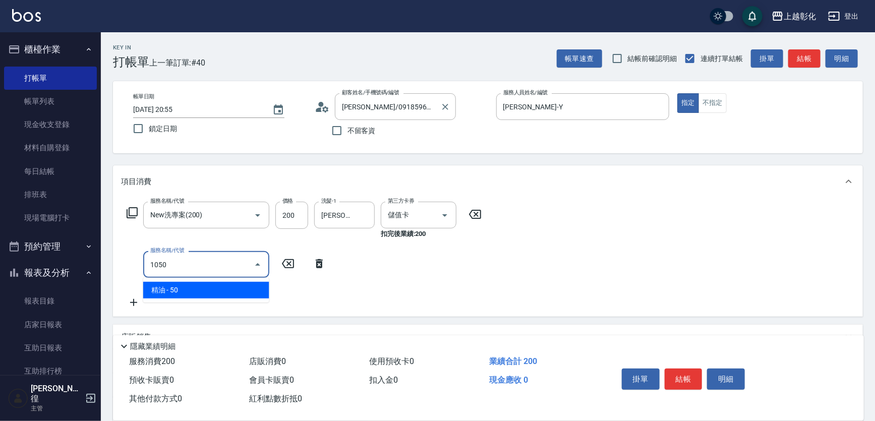
type input "精油(1050)"
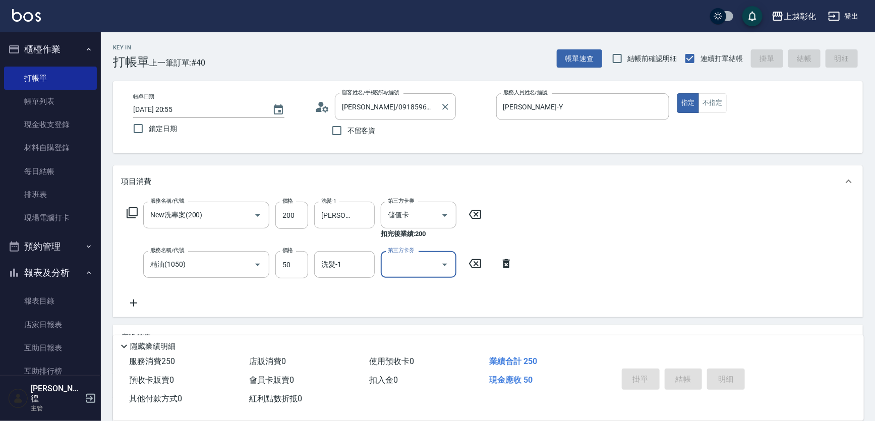
type input "2025/09/14 20:56"
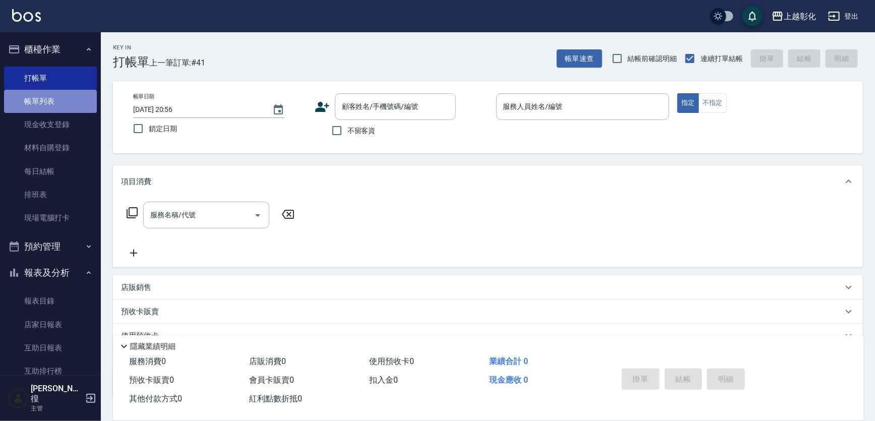
click at [91, 101] on link "帳單列表" at bounding box center [50, 101] width 93 height 23
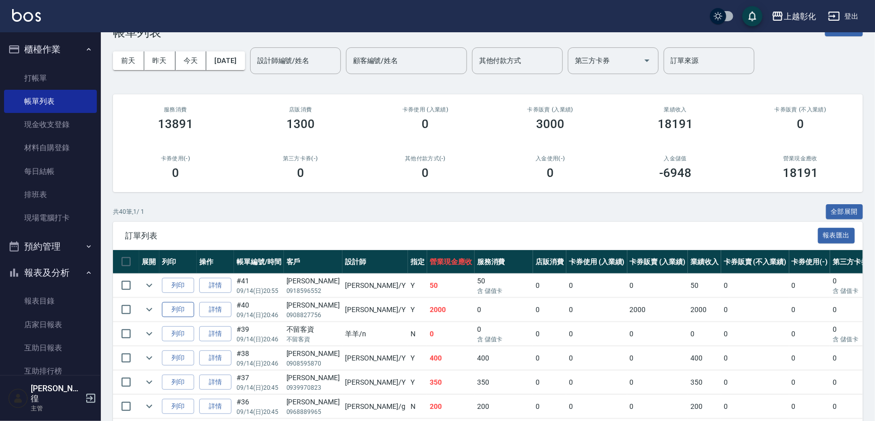
scroll to position [45, 0]
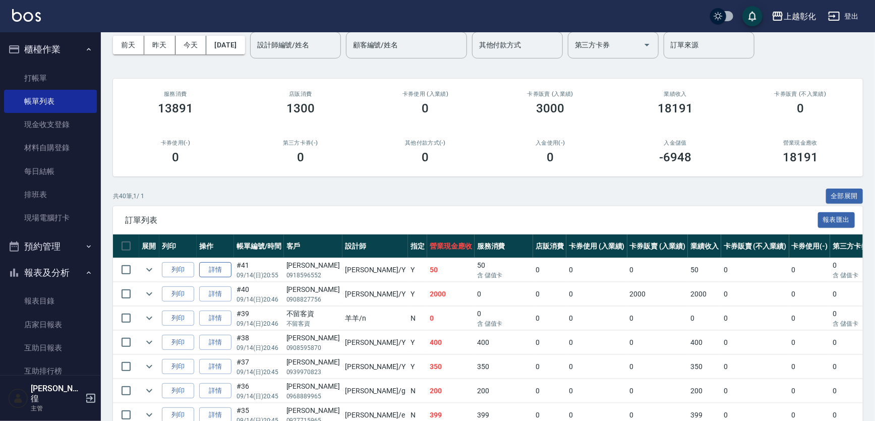
click at [205, 268] on link "詳情" at bounding box center [215, 270] width 32 height 16
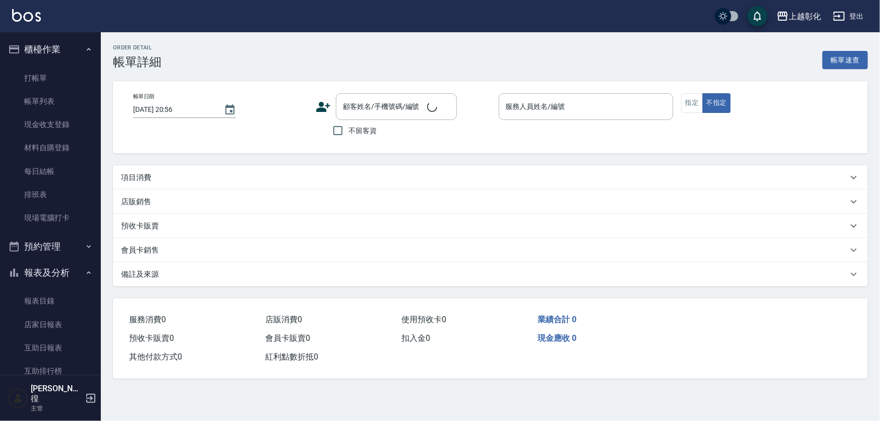
type input "2025/09/14 20:55"
type input "YURI-Y"
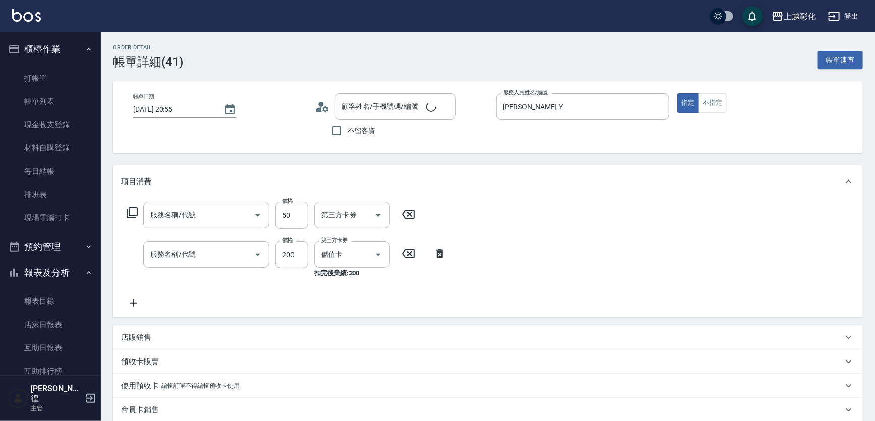
type input "鄭瑩穗/0918596552/null"
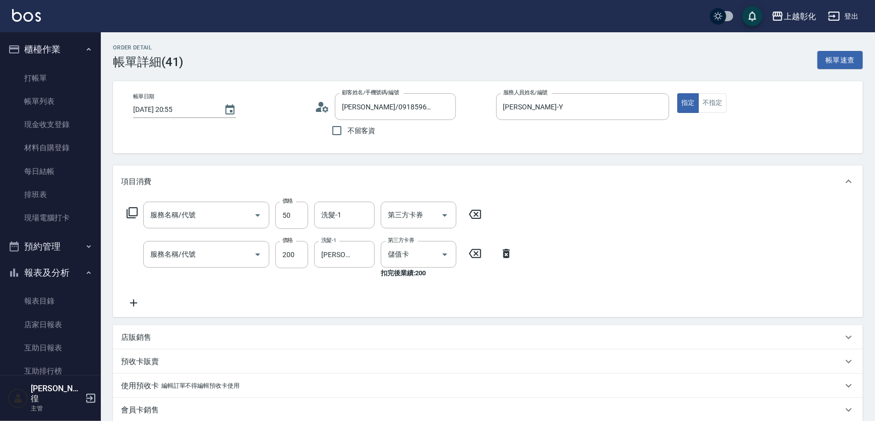
type input "精油(1050)"
type input "New洗專案(200)"
click at [244, 212] on icon "Clear" at bounding box center [243, 215] width 10 height 10
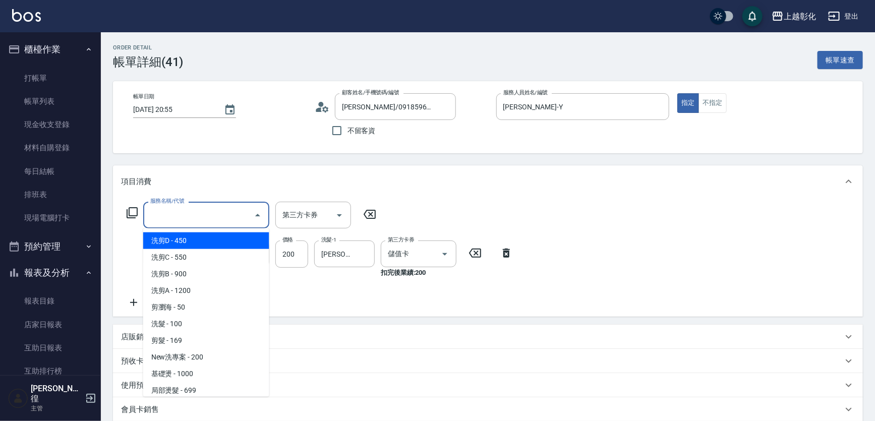
type input "6"
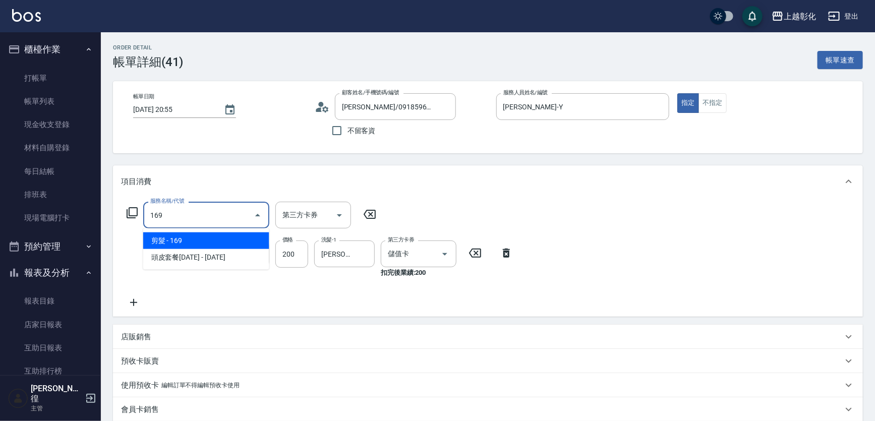
type input "剪髮(169)"
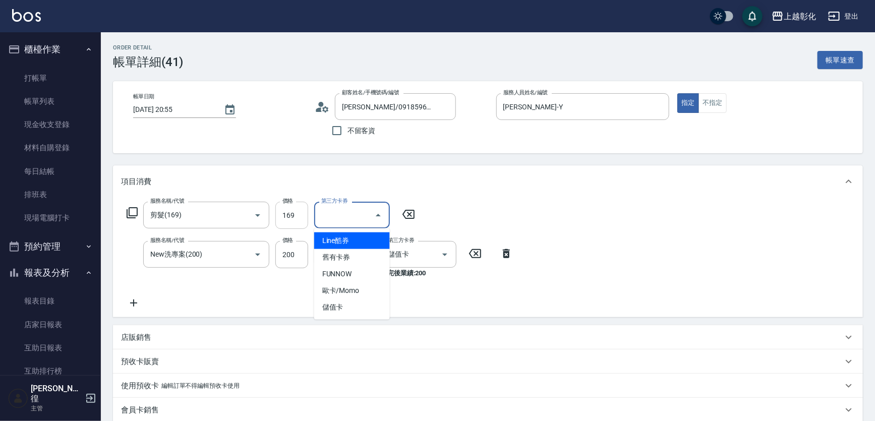
click at [289, 211] on input "169" at bounding box center [291, 215] width 33 height 27
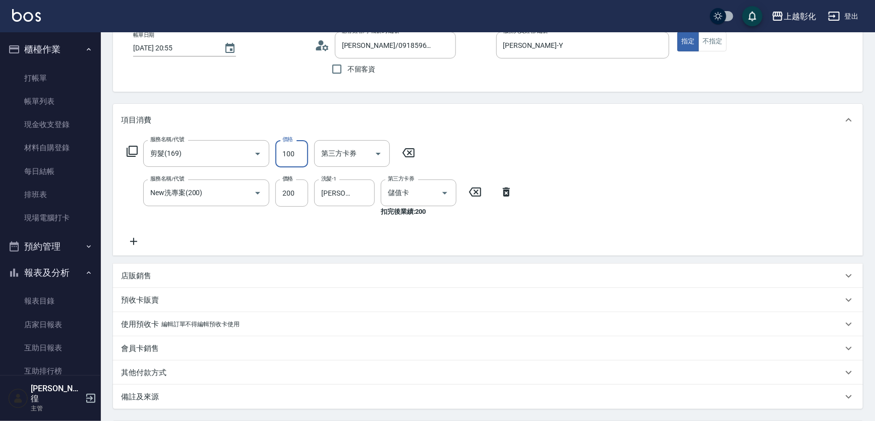
scroll to position [156, 0]
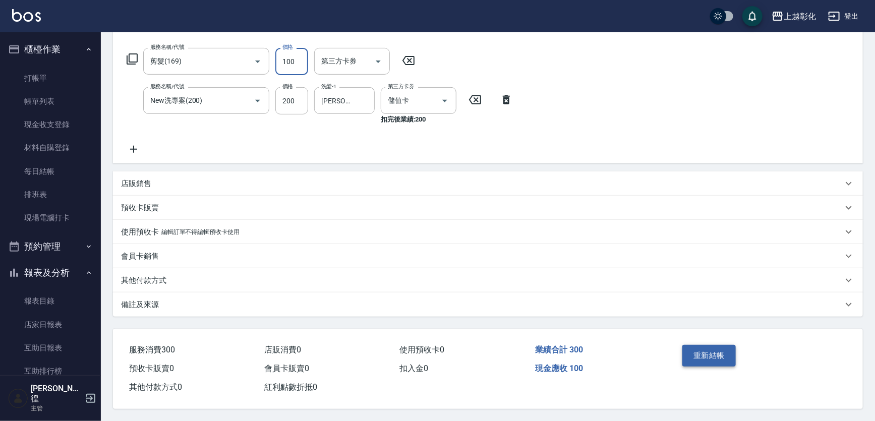
type input "100"
click at [721, 346] on button "重新結帳" at bounding box center [708, 355] width 53 height 21
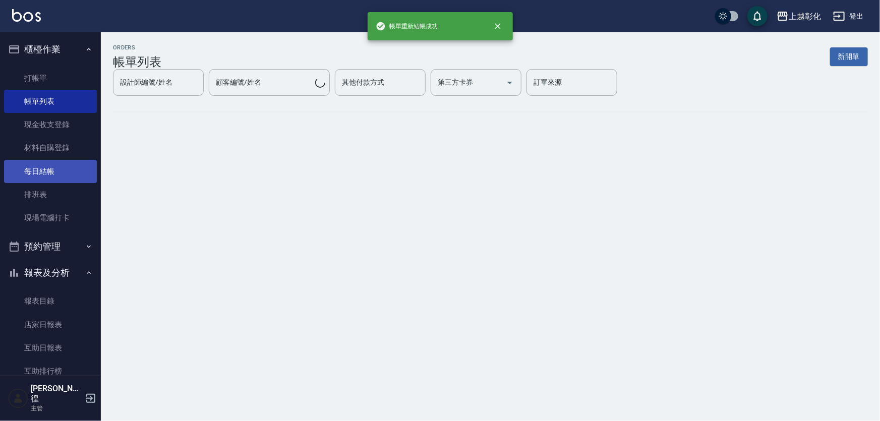
click at [54, 172] on link "每日結帳" at bounding box center [50, 171] width 93 height 23
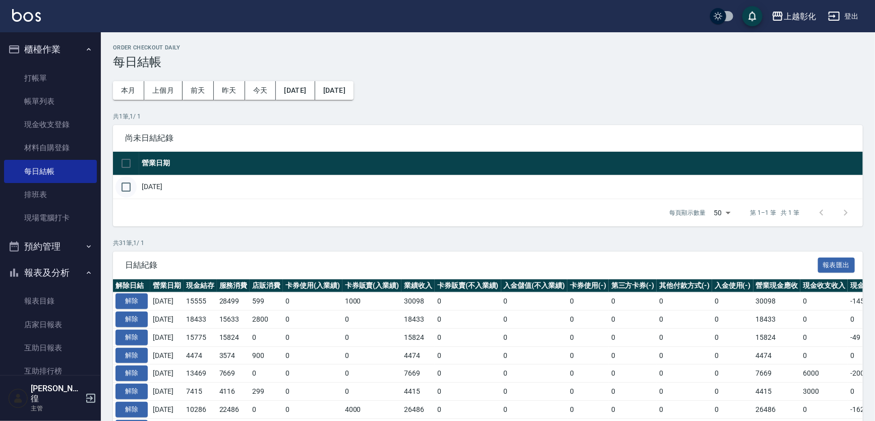
click at [121, 182] on input "checkbox" at bounding box center [125, 186] width 21 height 21
checkbox input "true"
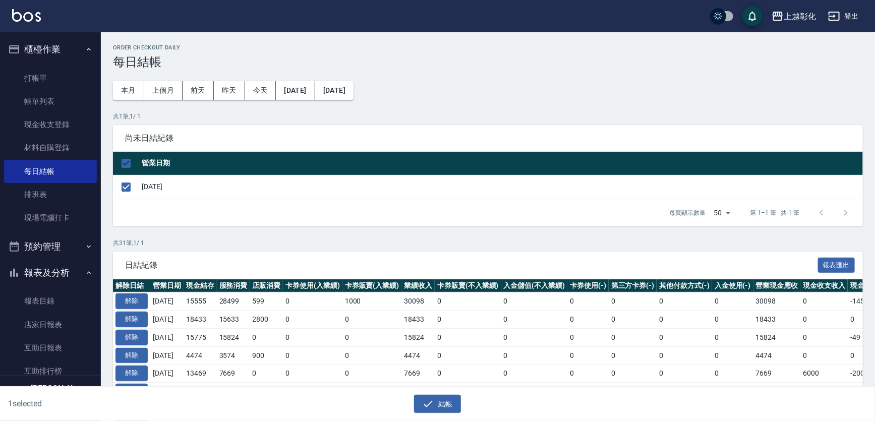
click at [411, 392] on div "結帳" at bounding box center [433, 400] width 433 height 27
click at [436, 401] on button "結帳" at bounding box center [437, 404] width 47 height 19
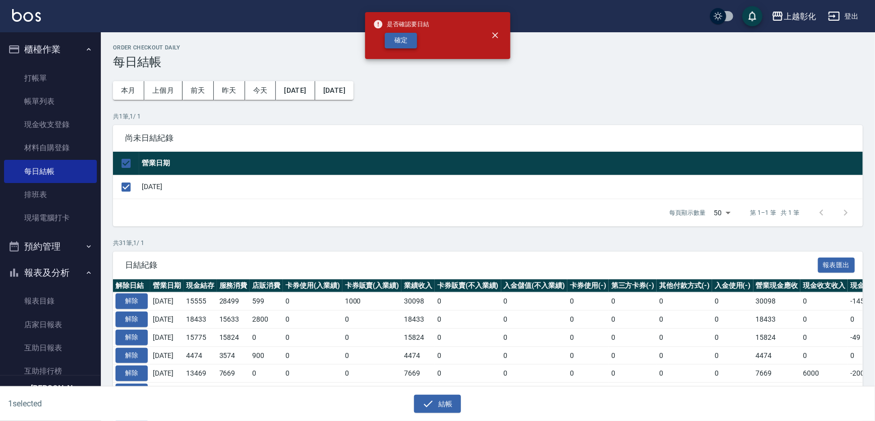
click at [395, 43] on button "確定" at bounding box center [401, 41] width 32 height 16
checkbox input "false"
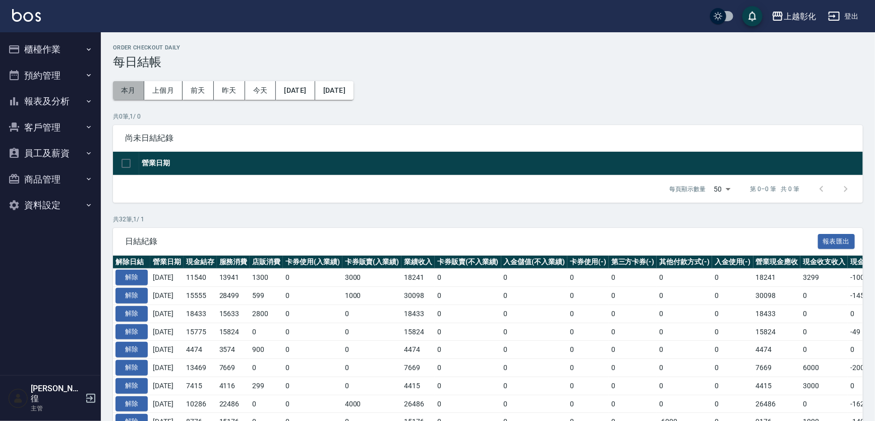
click at [135, 93] on button "本月" at bounding box center [128, 90] width 31 height 19
click at [309, 93] on button "[DATE]" at bounding box center [295, 90] width 39 height 19
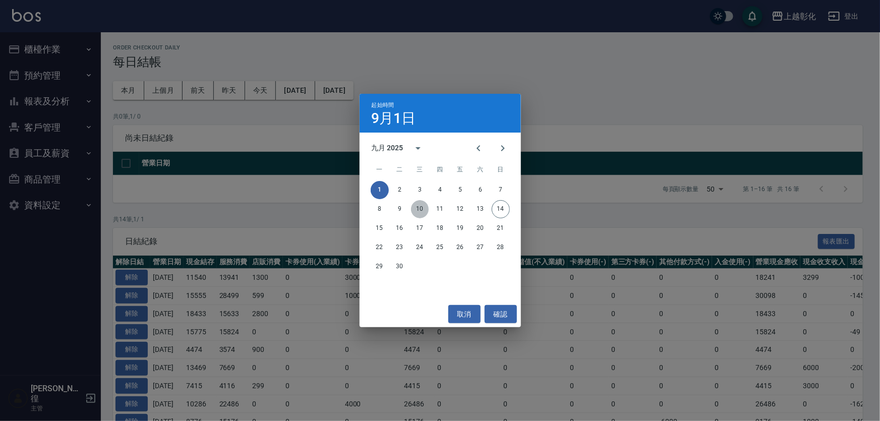
click at [421, 207] on button "10" at bounding box center [420, 209] width 18 height 18
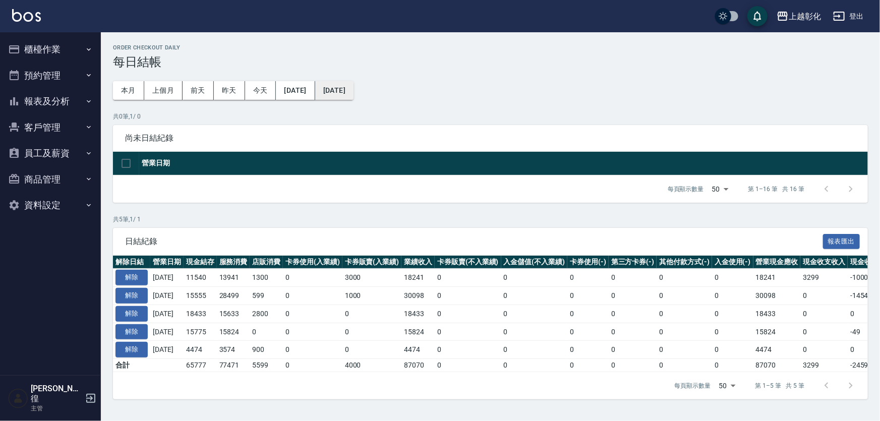
click at [353, 82] on button "[DATE]" at bounding box center [334, 90] width 38 height 19
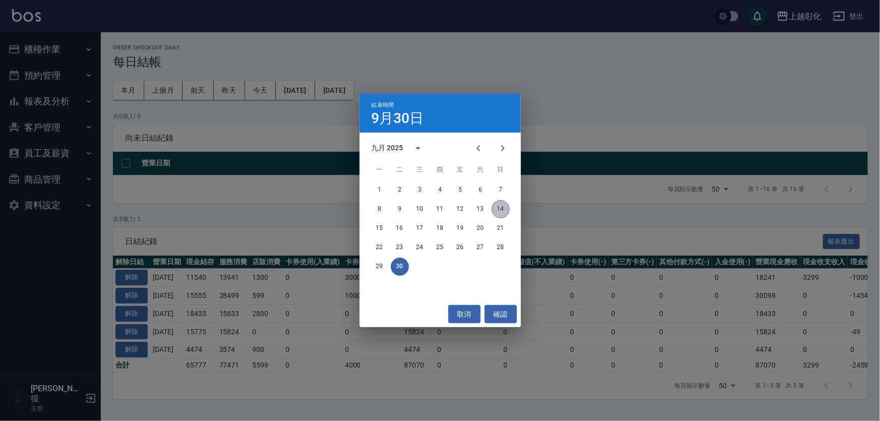
click at [498, 206] on button "14" at bounding box center [500, 209] width 18 height 18
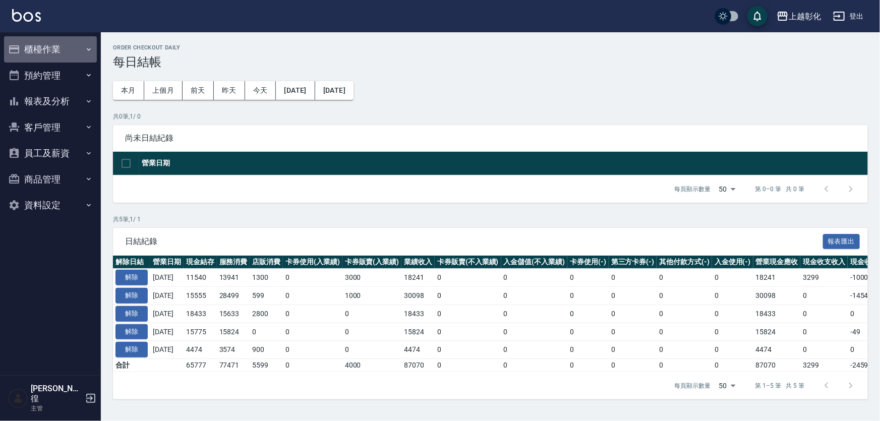
click at [71, 50] on button "櫃檯作業" at bounding box center [50, 49] width 93 height 26
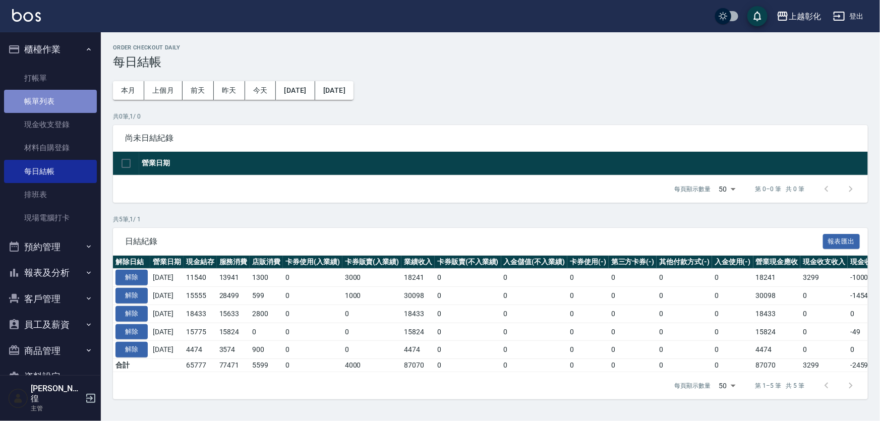
click at [58, 98] on link "帳單列表" at bounding box center [50, 101] width 93 height 23
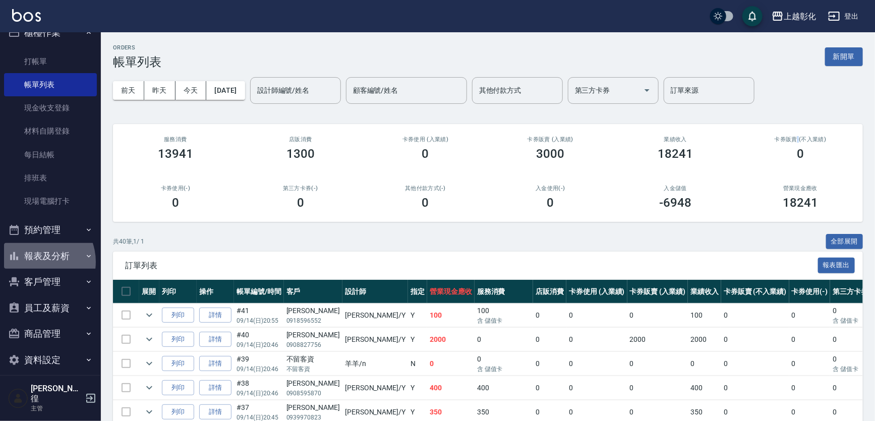
click at [35, 262] on button "報表及分析" at bounding box center [50, 256] width 93 height 26
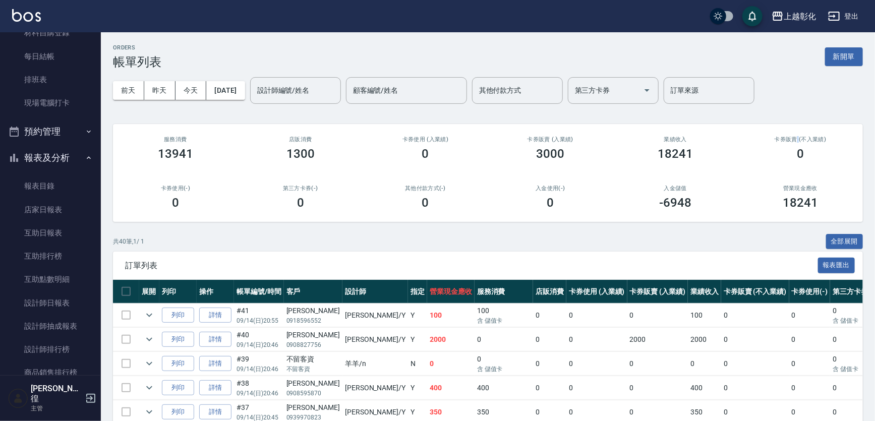
scroll to position [246, 0]
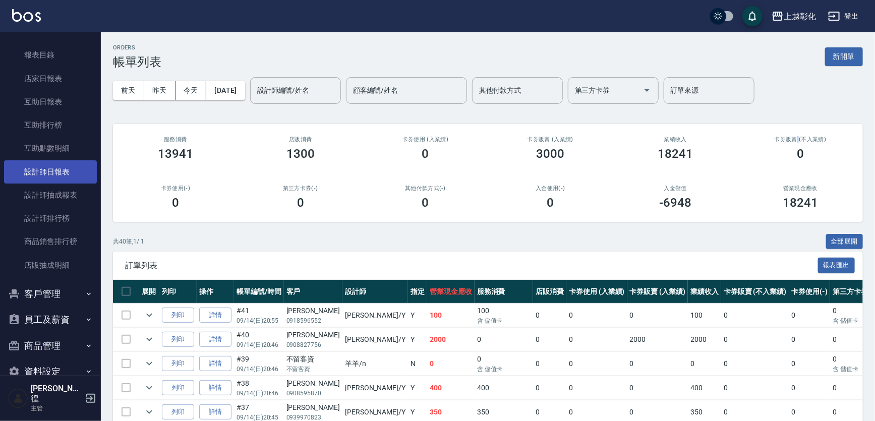
click at [57, 174] on link "設計師日報表" at bounding box center [50, 171] width 93 height 23
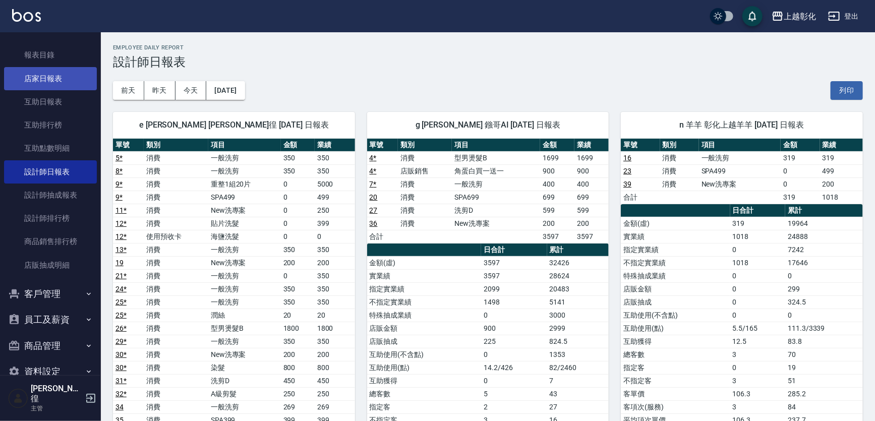
click at [64, 79] on link "店家日報表" at bounding box center [50, 78] width 93 height 23
